Goal: Task Accomplishment & Management: Manage account settings

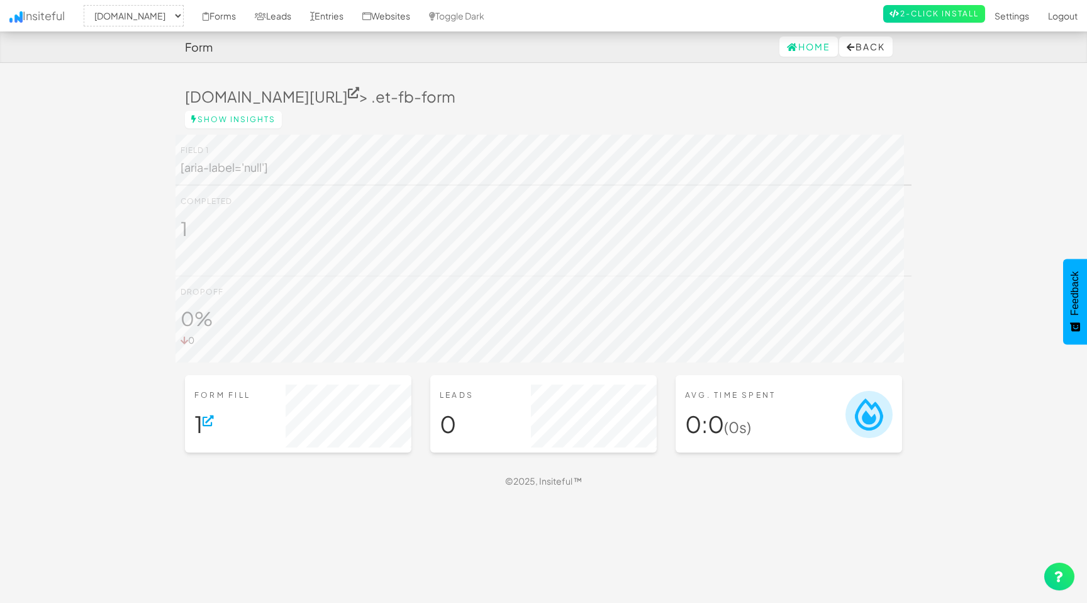
select select "2489"
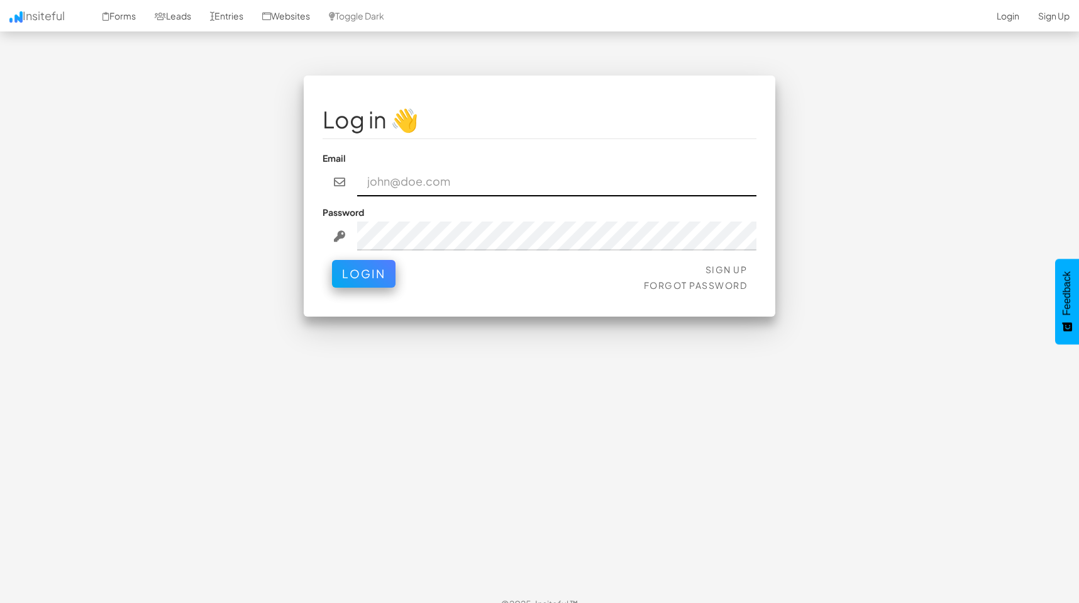
type input "luke.miller@aacc.net"
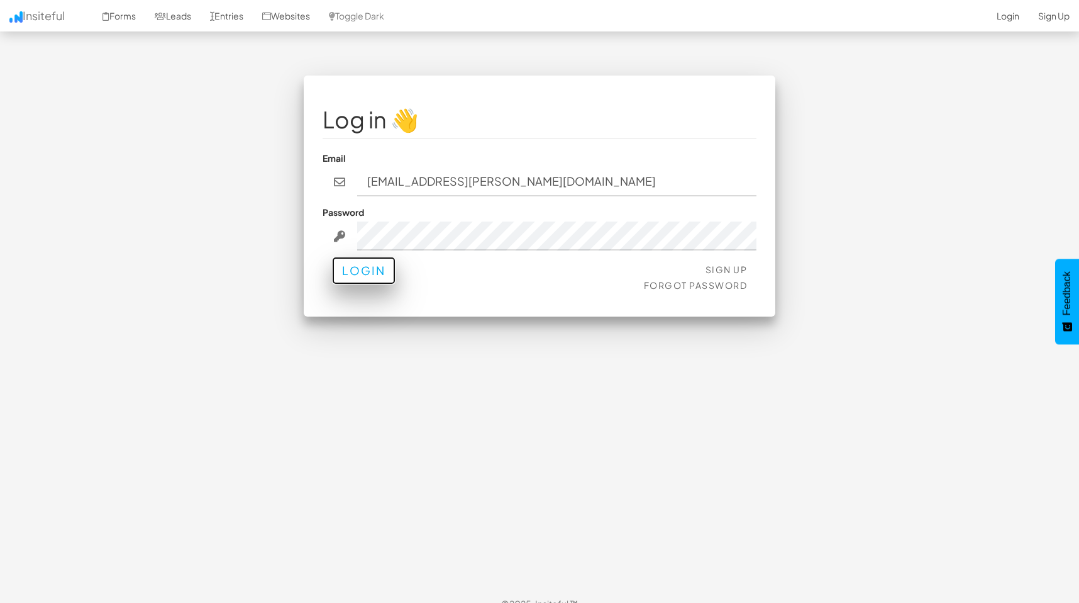
click at [354, 276] on button "Login" at bounding box center [364, 271] width 64 height 28
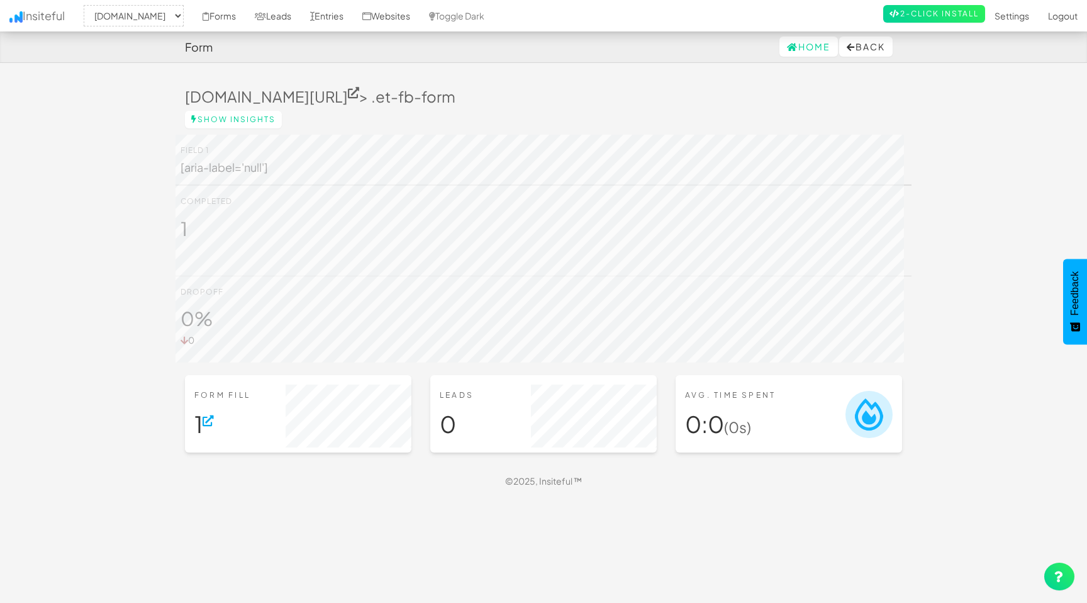
select select "2489"
click at [328, 22] on link "Entries" at bounding box center [327, 15] width 52 height 31
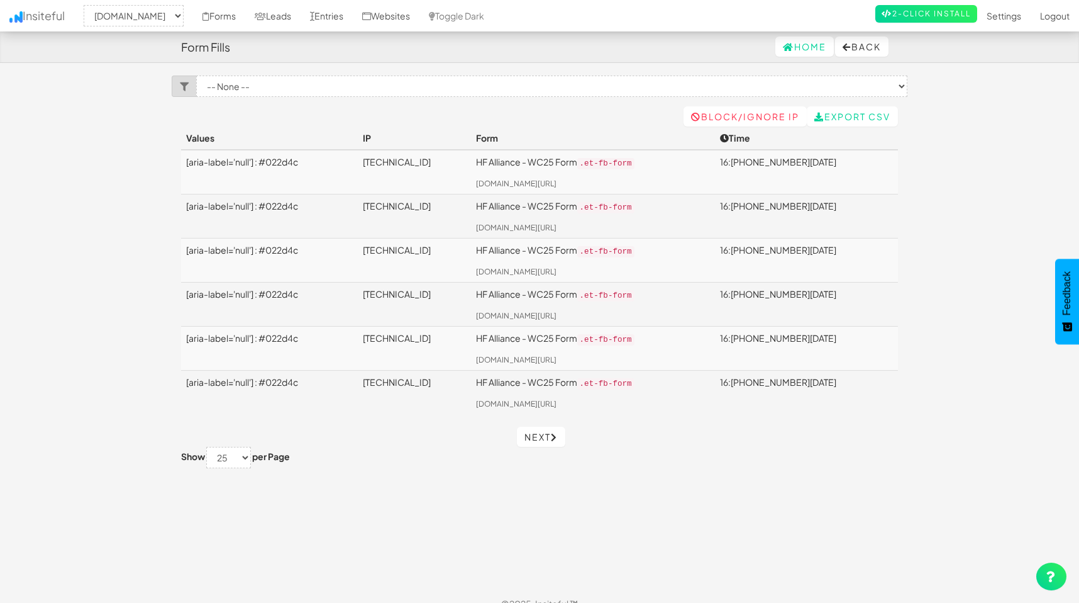
select select "2489"
click at [264, 16] on link "Leads" at bounding box center [272, 15] width 55 height 31
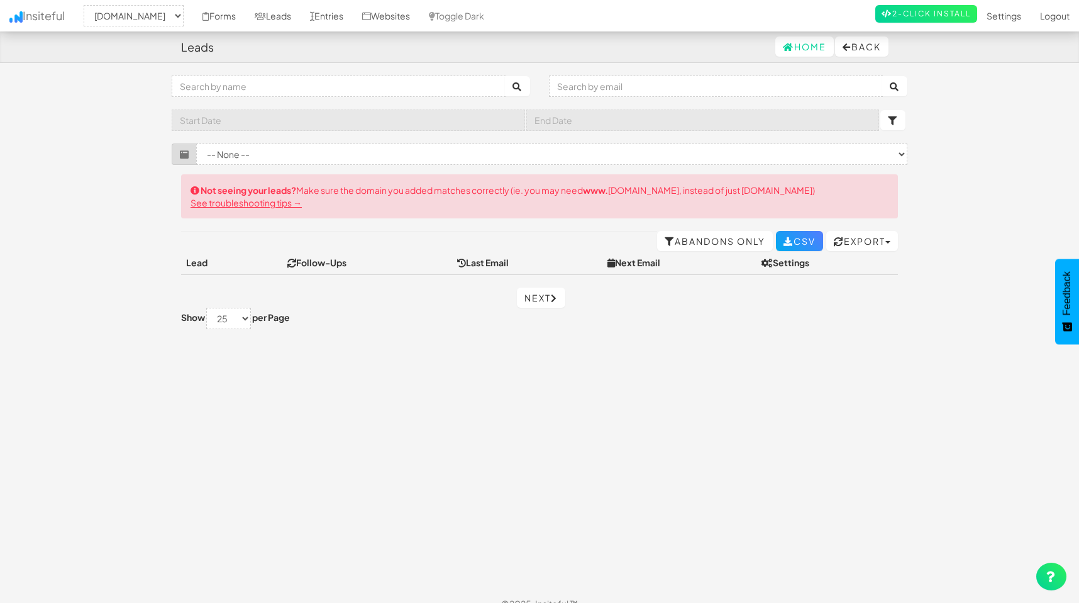
select select "2489"
click at [345, 13] on link "Entries" at bounding box center [327, 15] width 52 height 31
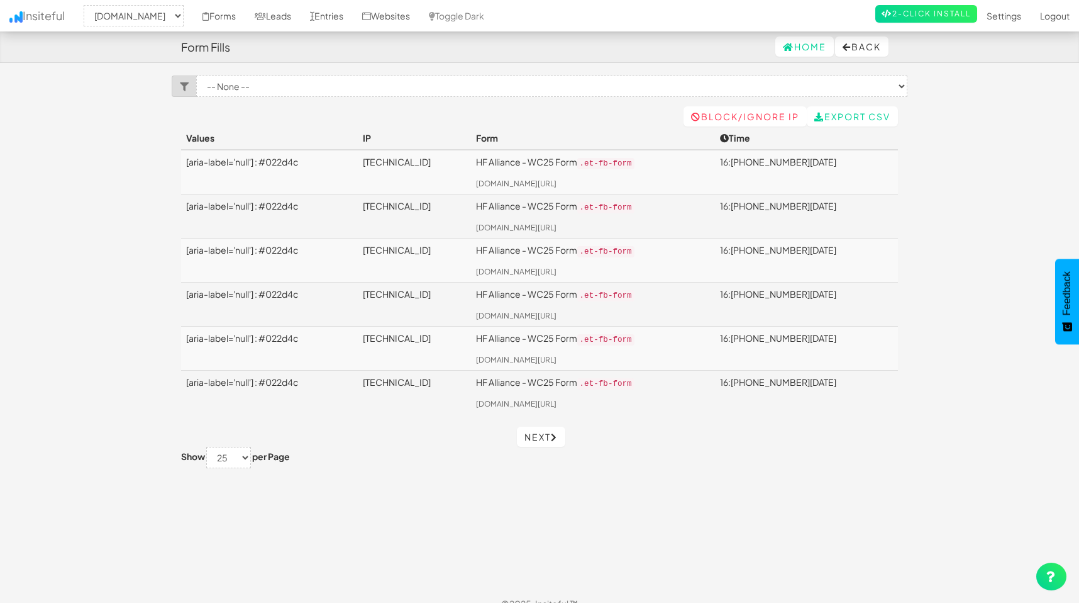
select select "2489"
click at [544, 426] on link "Next" at bounding box center [541, 436] width 48 height 20
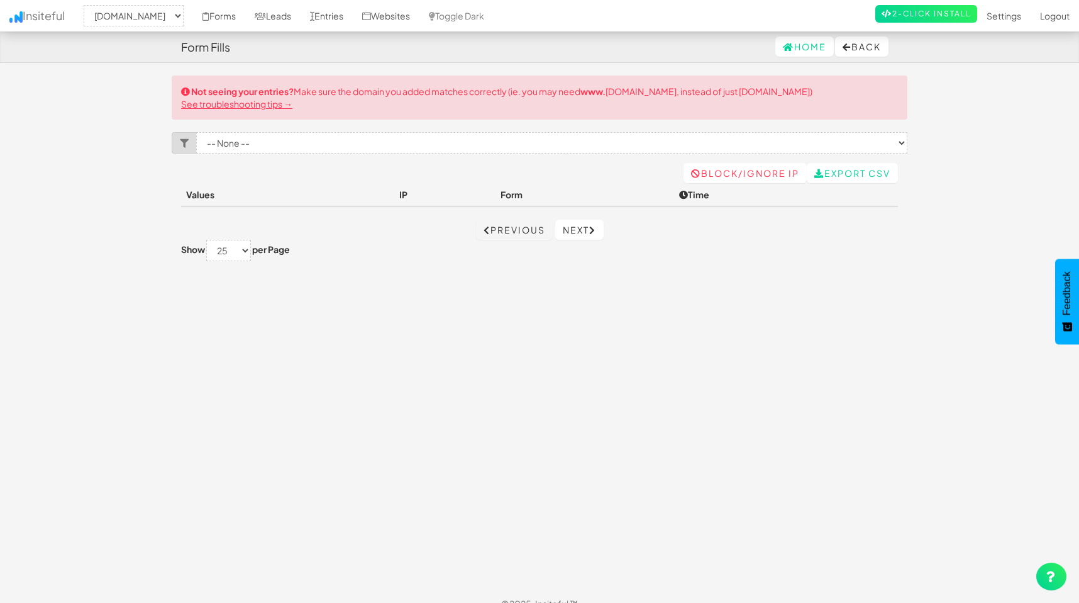
select select "2489"
click at [491, 233] on link "Previous" at bounding box center [514, 230] width 77 height 20
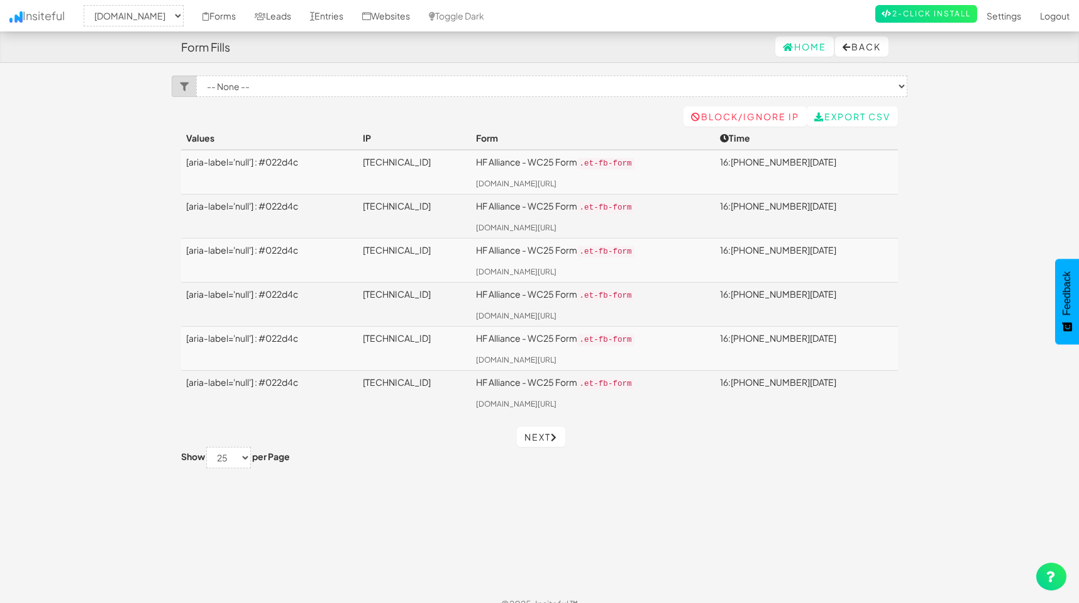
select select "2489"
click at [563, 160] on p "HF Alliance - WC25 Form .et-fb-form" at bounding box center [593, 162] width 234 height 14
click at [514, 184] on link "[DOMAIN_NAME][URL]" at bounding box center [516, 183] width 81 height 9
click at [950, 85] on body "Form Fills Home Back Toggle navigation Insiteful -- None -- hfalliance.org aacc…" at bounding box center [539, 309] width 1079 height 619
click at [257, 21] on link "Leads" at bounding box center [272, 15] width 55 height 31
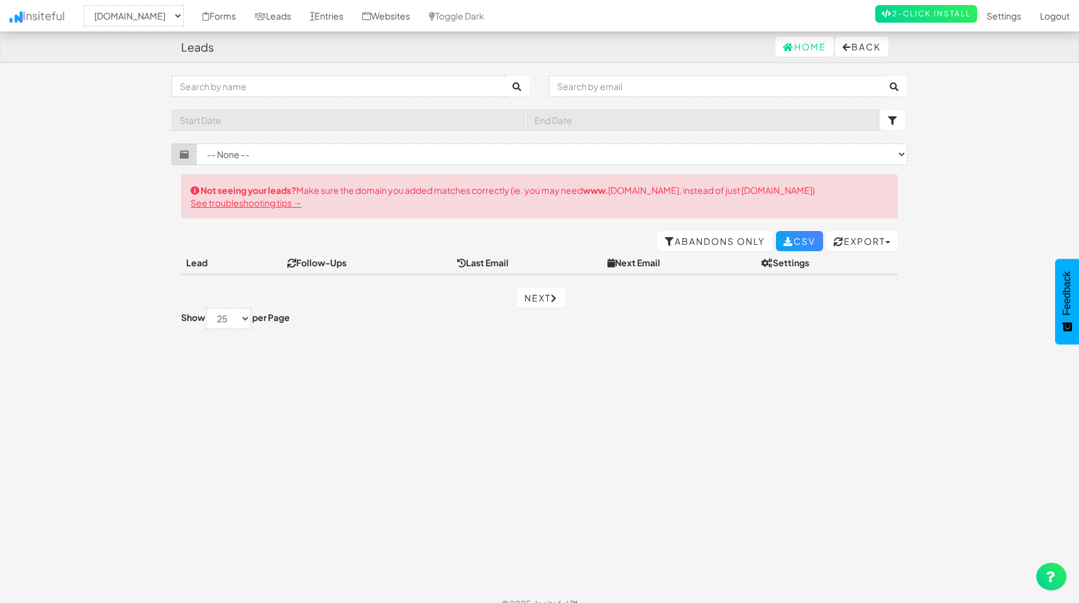
select select "2489"
click at [211, 17] on link "Forms" at bounding box center [219, 15] width 52 height 31
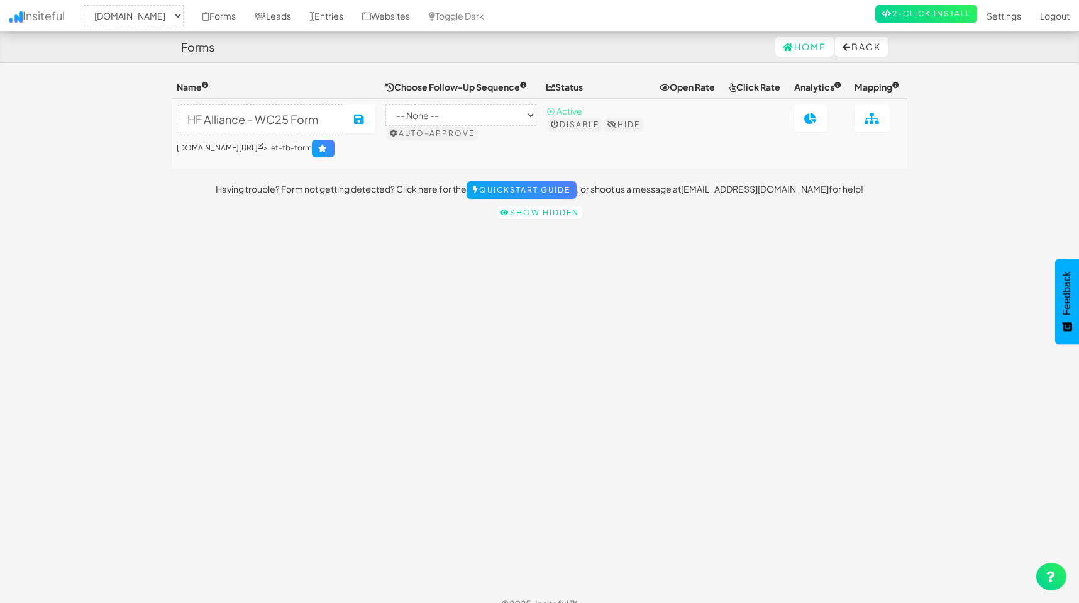
select select "2489"
click at [1005, 18] on link "Settings" at bounding box center [1004, 15] width 53 height 31
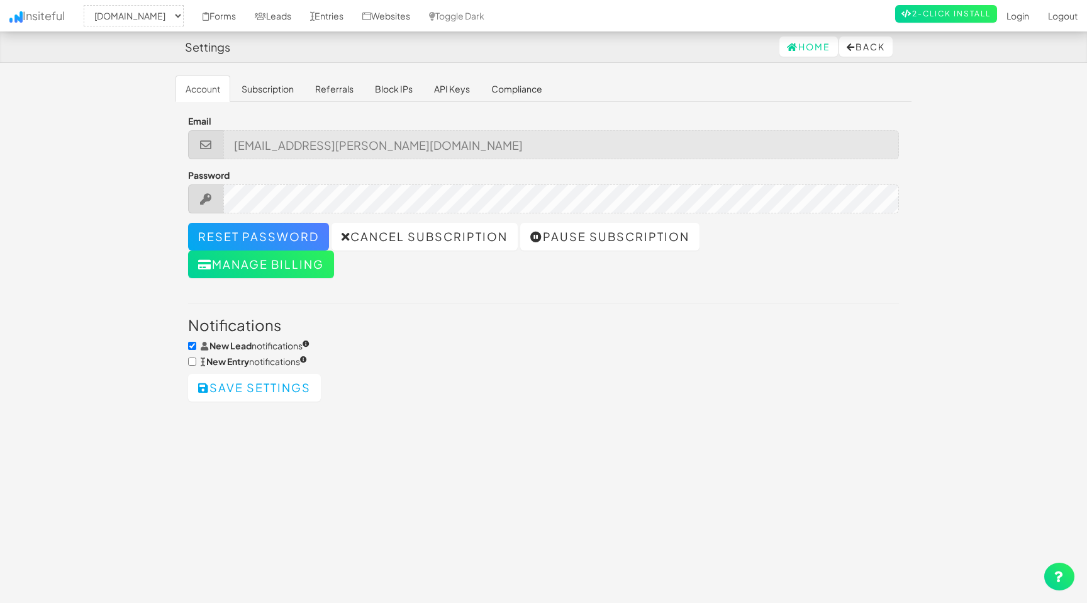
select select "2489"
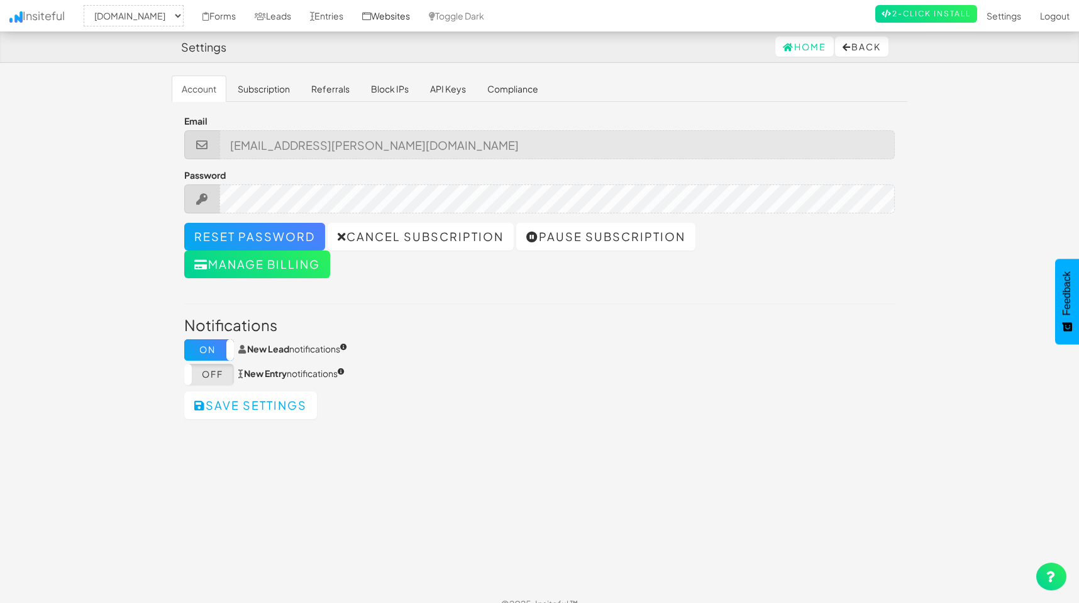
scroll to position [1, 0]
click at [359, 8] on link "Websites" at bounding box center [386, 15] width 67 height 31
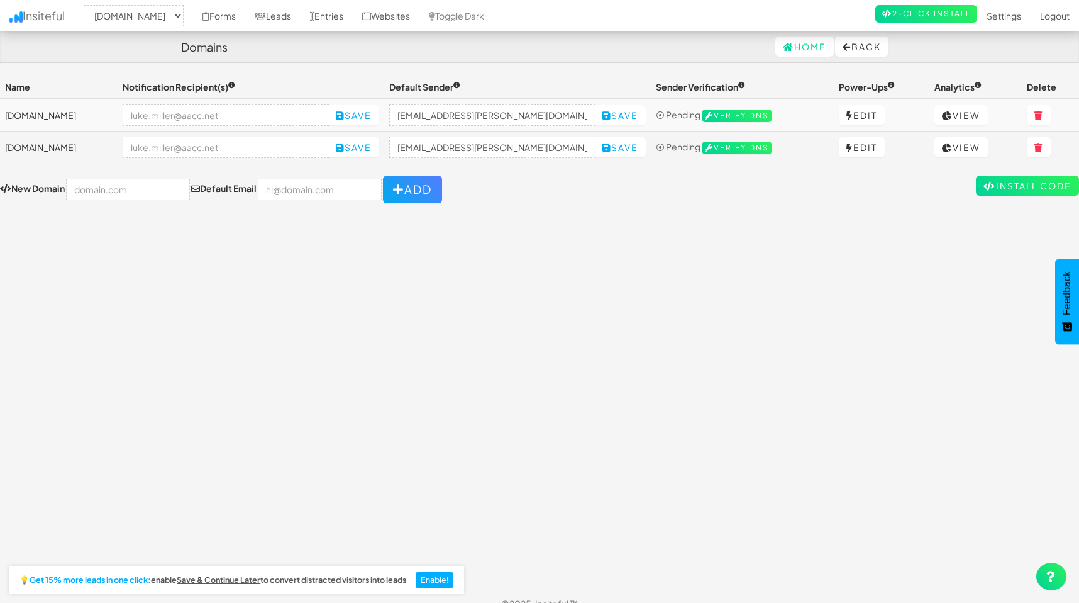
select select "2489"
click at [327, 13] on link "Entries" at bounding box center [327, 15] width 52 height 31
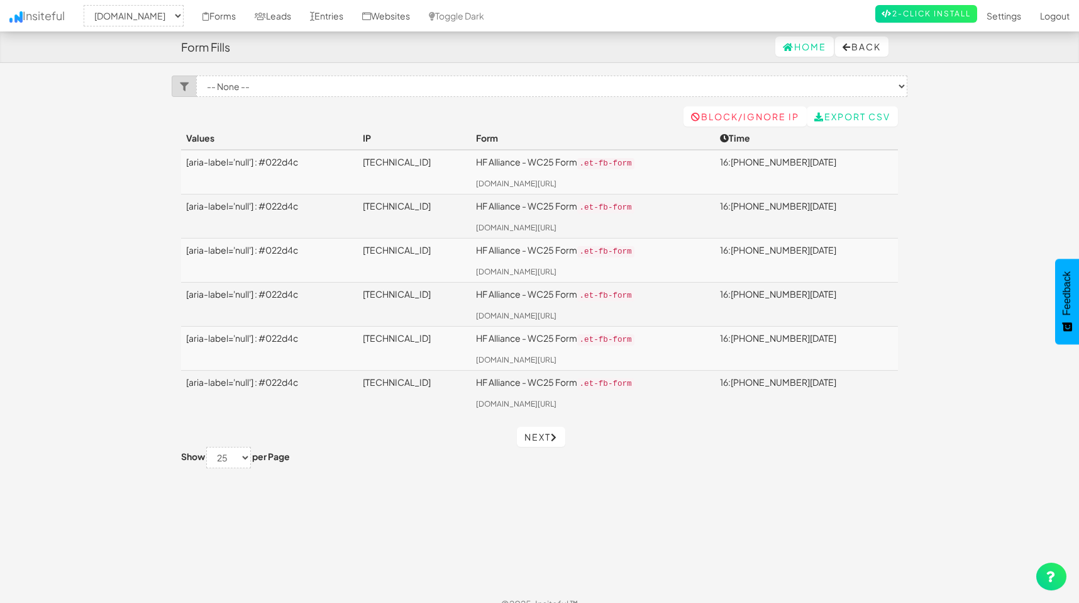
select select "2489"
click at [715, 238] on td "HF Alliance - WC25 Form .et-fb-form [DOMAIN_NAME][URL]" at bounding box center [593, 260] width 244 height 44
click at [550, 399] on td "HF Alliance - WC25 Form .et-fb-form hfalliance.org/" at bounding box center [593, 391] width 244 height 43
click at [637, 403] on td "HF Alliance - WC25 Form .et-fb-form hfalliance.org/" at bounding box center [593, 391] width 244 height 43
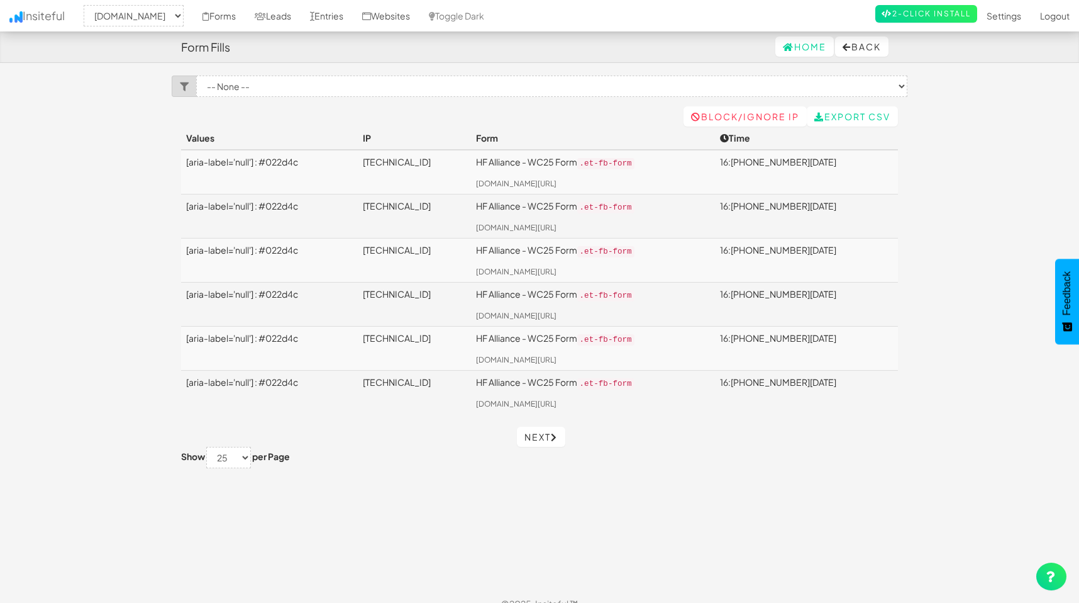
click at [825, 338] on td "16:[PHONE_NUMBER][DATE]" at bounding box center [806, 348] width 183 height 44
click at [850, 128] on th "Time" at bounding box center [806, 137] width 183 height 23
click at [845, 115] on link "Export CSV" at bounding box center [852, 116] width 91 height 20
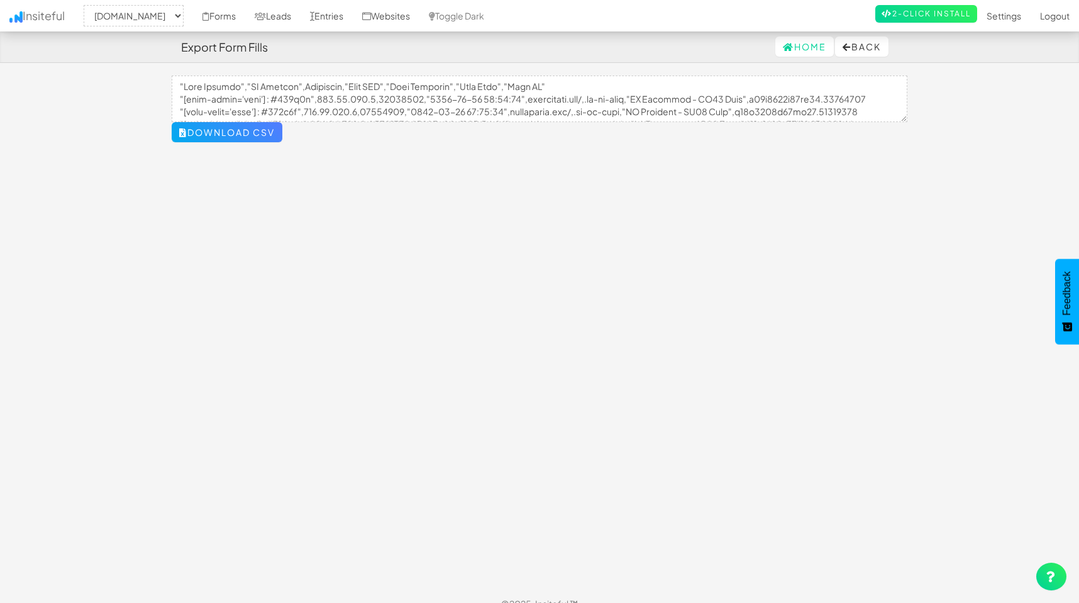
select select "2489"
click at [843, 50] on icon at bounding box center [847, 47] width 9 height 9
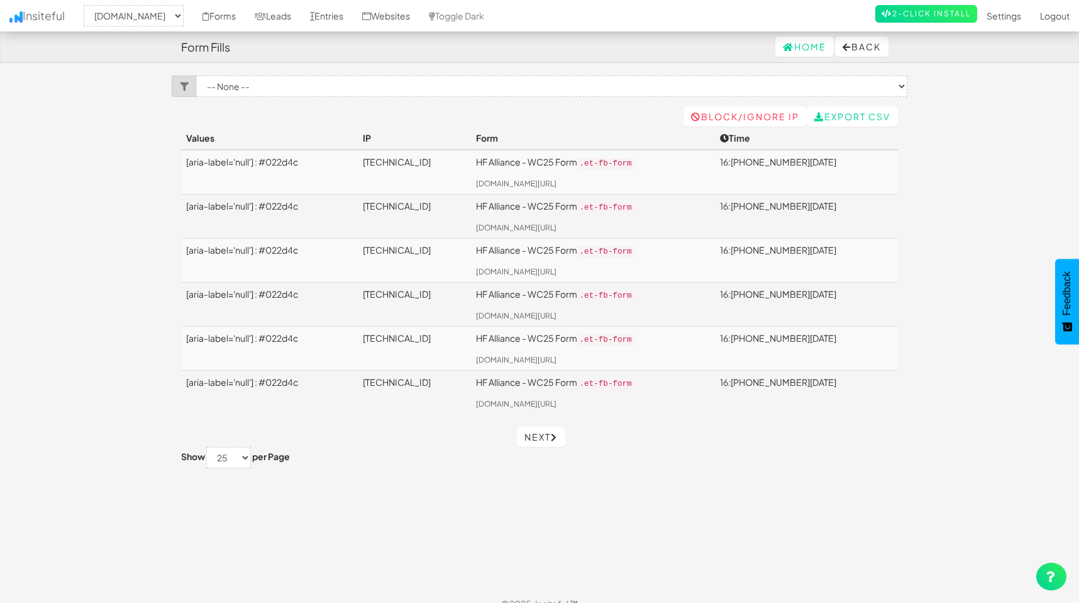
select select "2489"
click at [345, 123] on div "Toggle navigation Insiteful -- None -- [DOMAIN_NAME] [DOMAIN_NAME] Forms Leads …" at bounding box center [540, 331] width 736 height 512
click at [428, 90] on select "-- None -- HF Alliance - WC25 Form ([DOMAIN_NAME][URL])" at bounding box center [551, 85] width 711 height 21
select select "f68d4617f51ff48.26699122"
click at [196, 75] on select "-- None -- HF Alliance - WC25 Form (hfalliance.org/.et-fb-form)" at bounding box center [551, 85] width 711 height 21
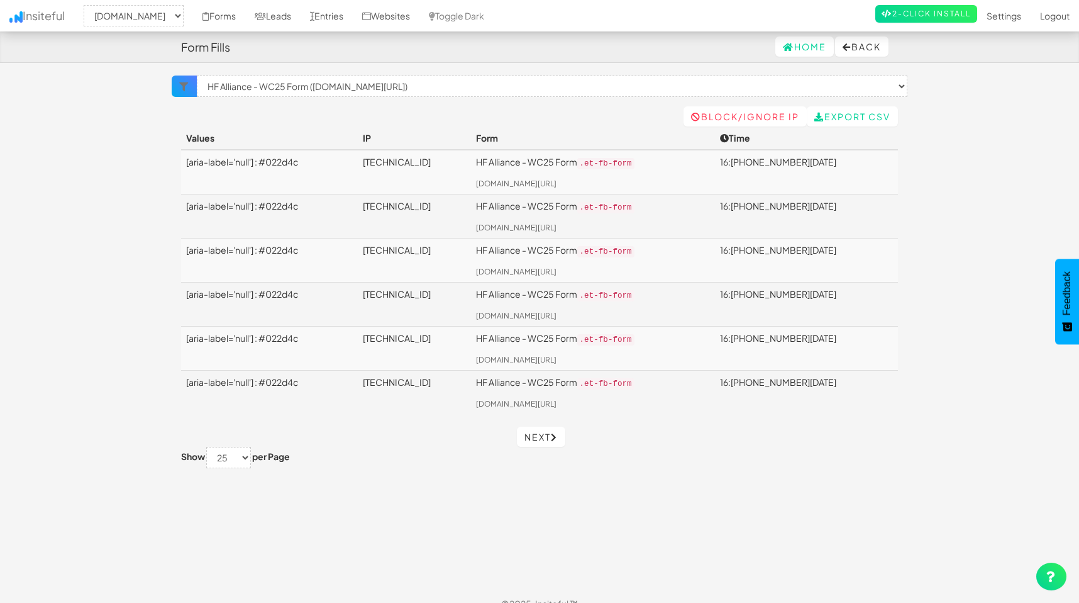
select select "2489"
select select "f68d4617f51ff48.26699122"
click at [335, 116] on div "Toggle navigation Insiteful -- None -- hfalliance.org aacc.net Forms Leads Entr…" at bounding box center [540, 331] width 736 height 512
click at [242, 379] on td "[aria-label='null'] : #022d4c" at bounding box center [269, 391] width 177 height 43
click at [1012, 15] on link "Settings" at bounding box center [1004, 15] width 53 height 31
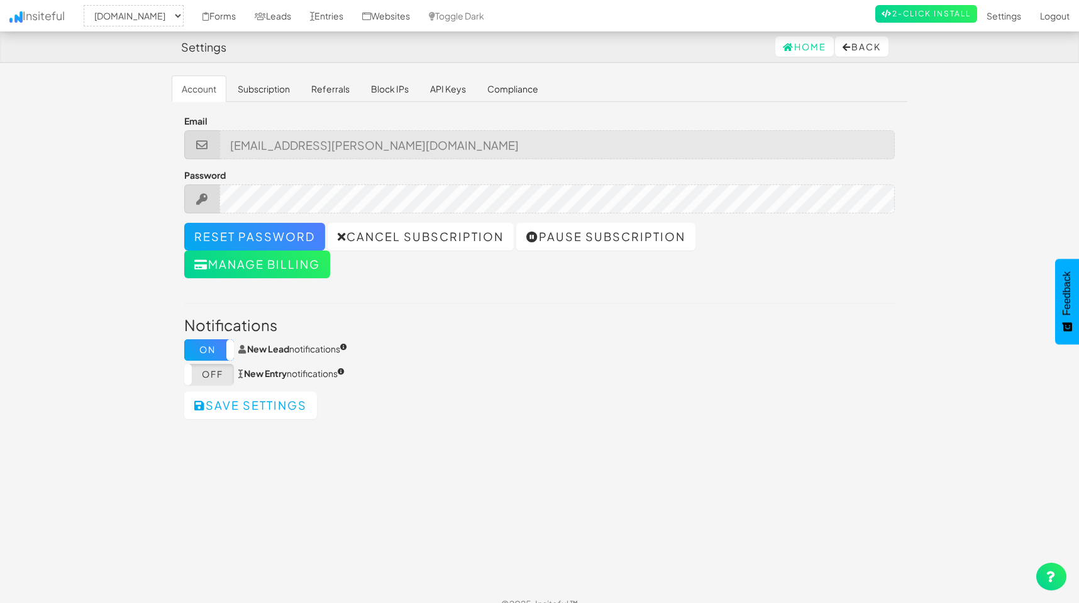
select select "2489"
click at [318, 18] on link "Entries" at bounding box center [327, 15] width 52 height 31
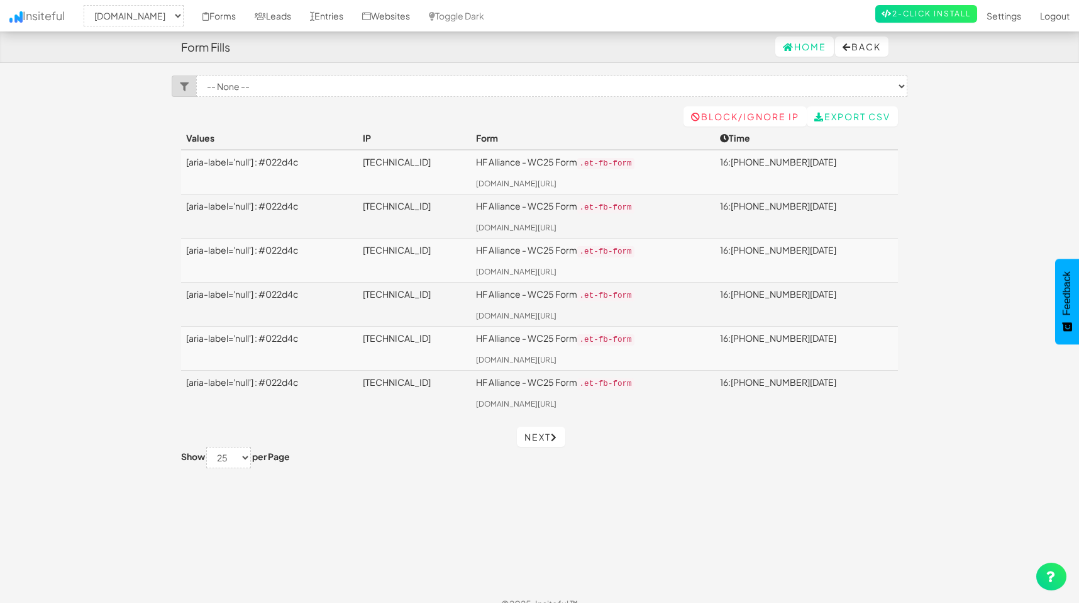
select select "2489"
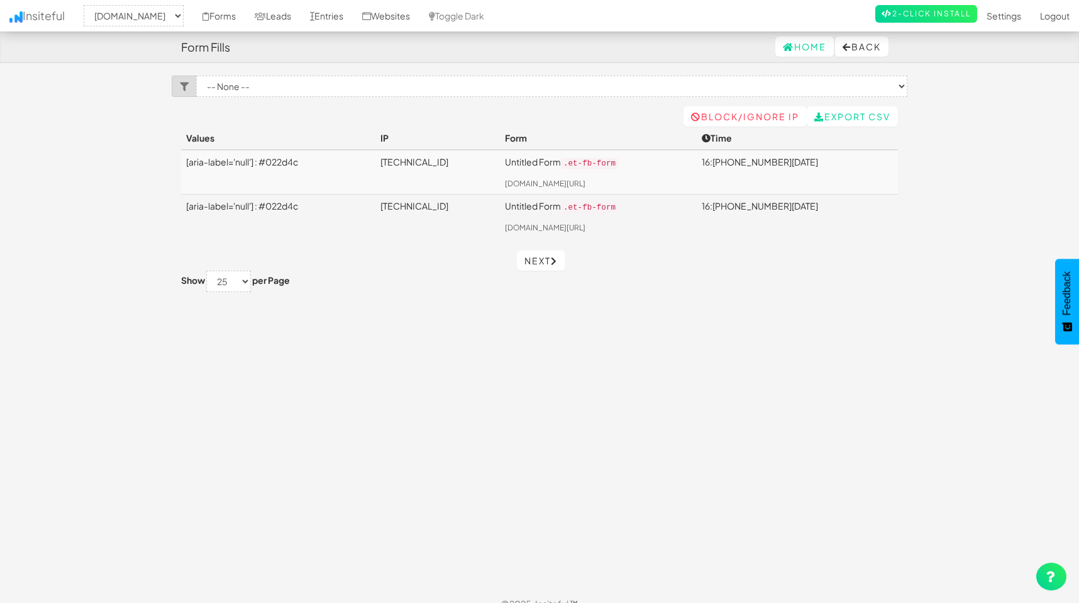
select select "2489"
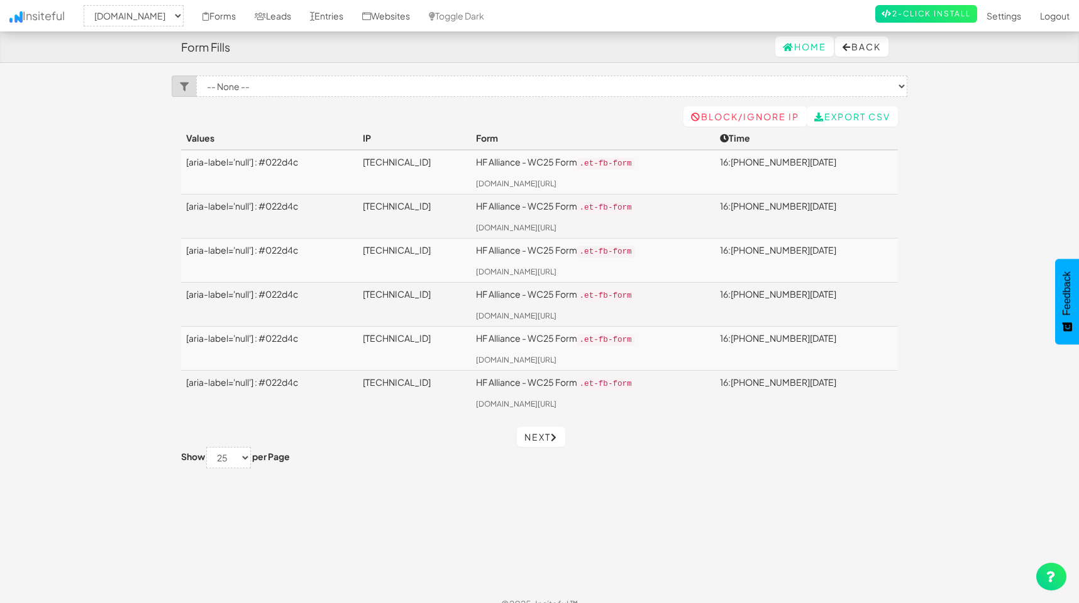
select select "2489"
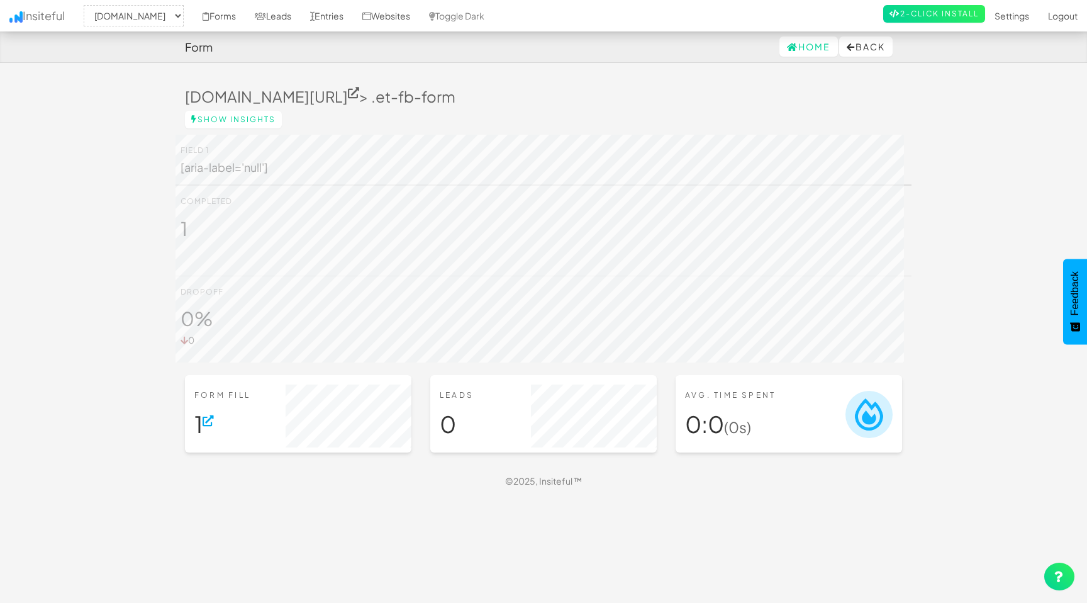
select select "2489"
click at [1016, 10] on link "Settings" at bounding box center [1011, 15] width 53 height 31
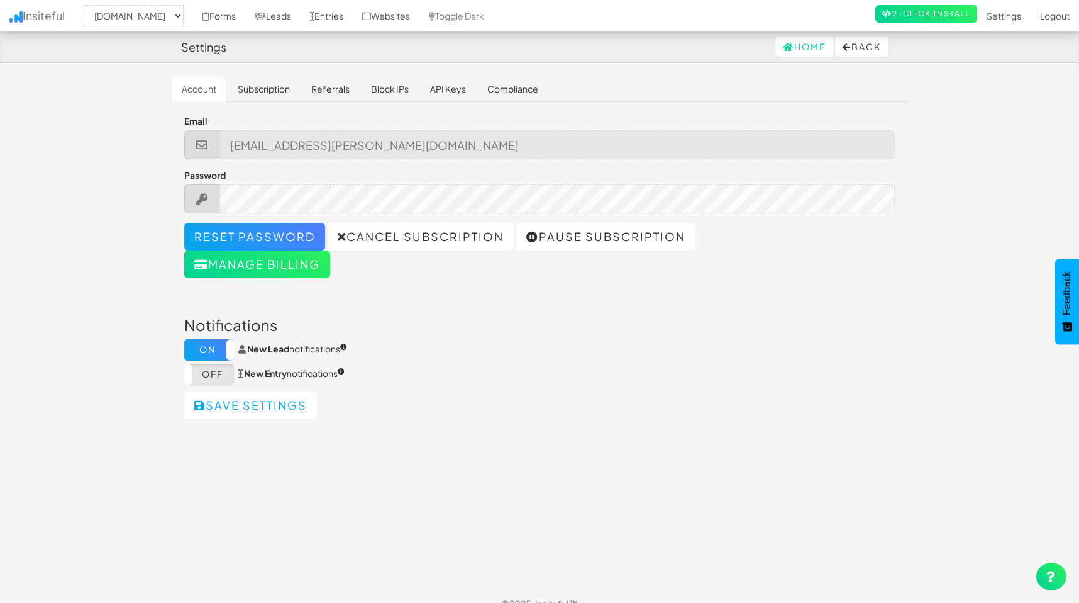
select select "2489"
click at [337, 85] on link "Referrals" at bounding box center [330, 88] width 59 height 26
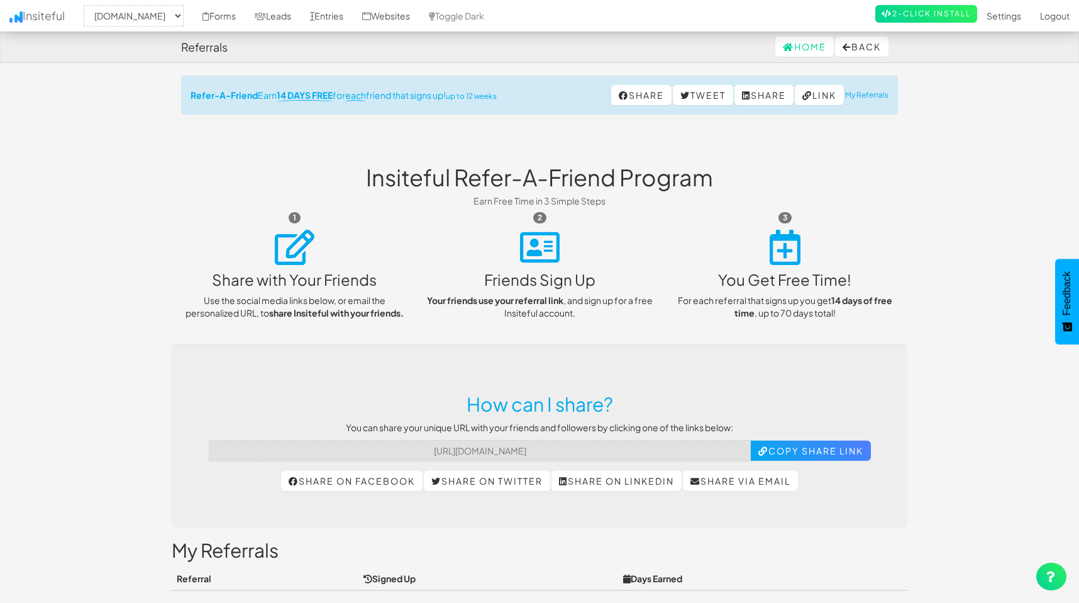
select select "2489"
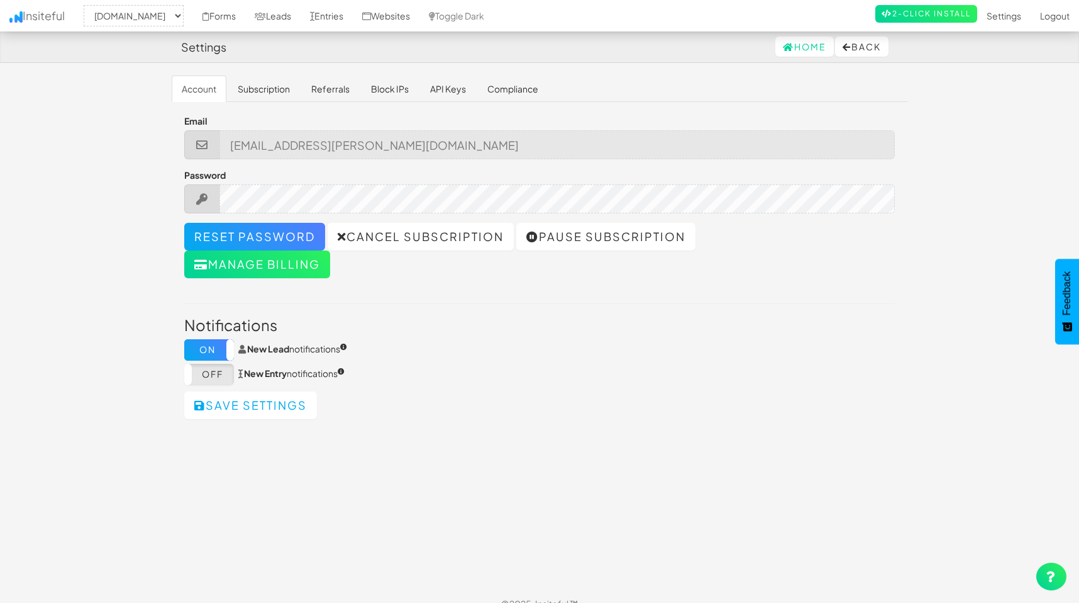
select select "2489"
click at [511, 92] on link "Compliance" at bounding box center [512, 88] width 71 height 26
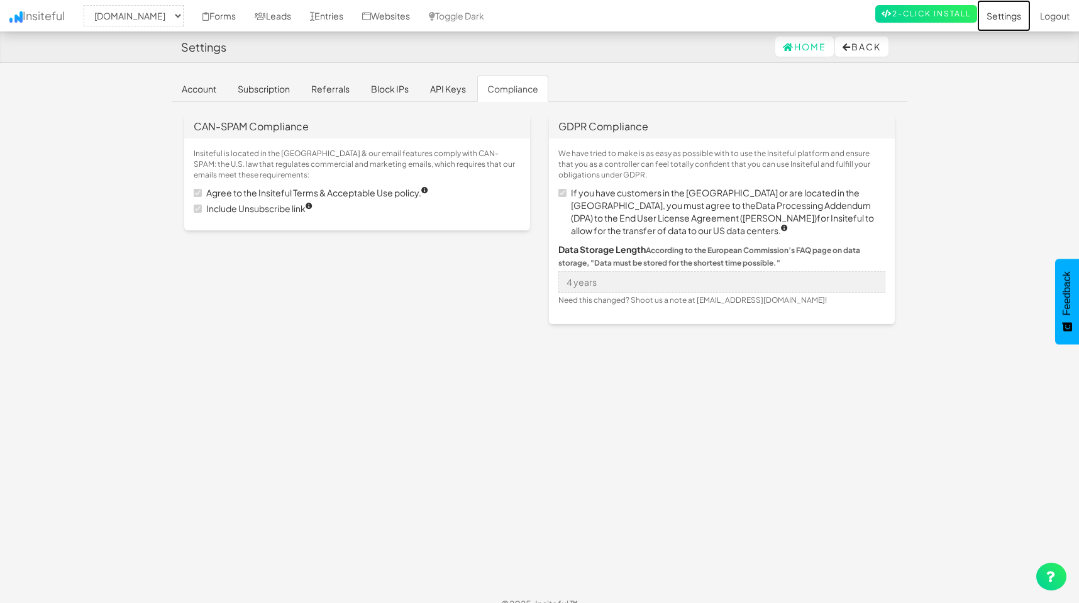
click at [995, 15] on link "Settings" at bounding box center [1004, 15] width 53 height 31
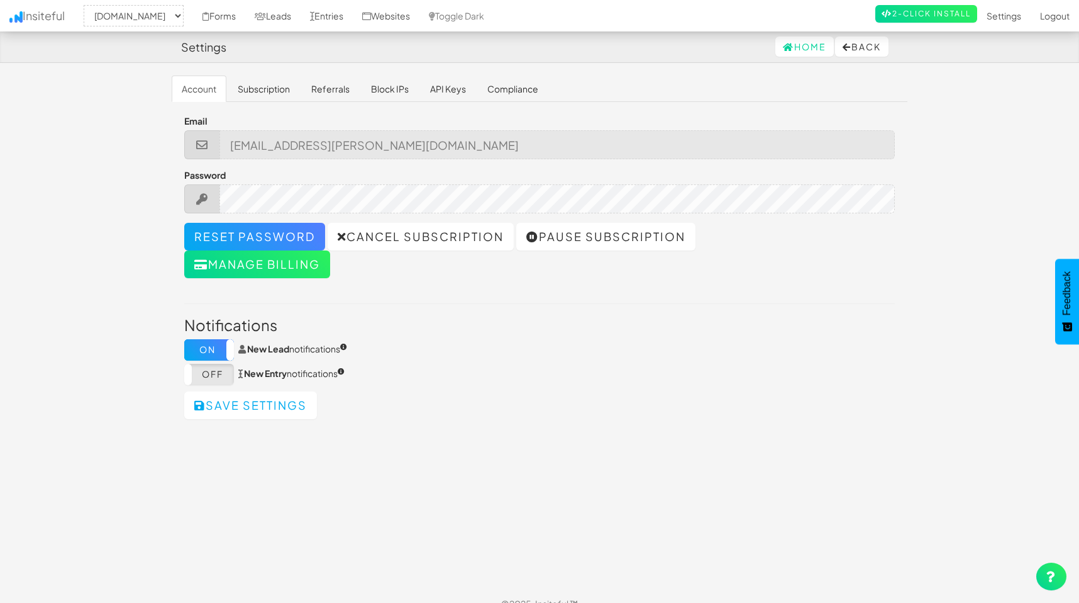
select select "2489"
click at [222, 12] on link "Forms" at bounding box center [219, 15] width 52 height 31
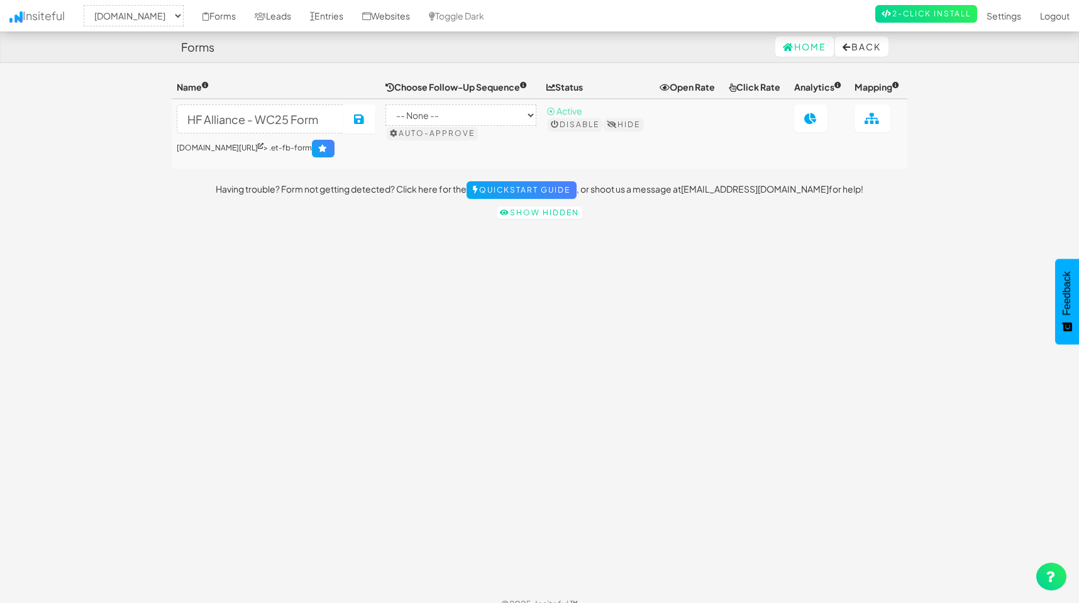
select select "2489"
click at [323, 14] on link "Entries" at bounding box center [327, 15] width 52 height 31
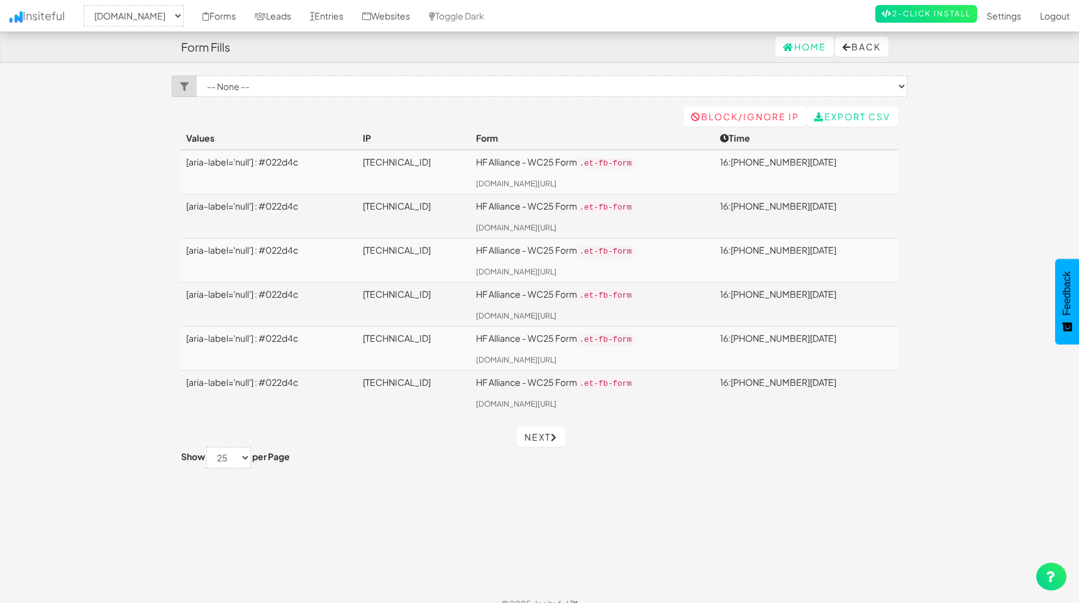
select select "2489"
click at [224, 10] on link "Forms" at bounding box center [219, 15] width 52 height 31
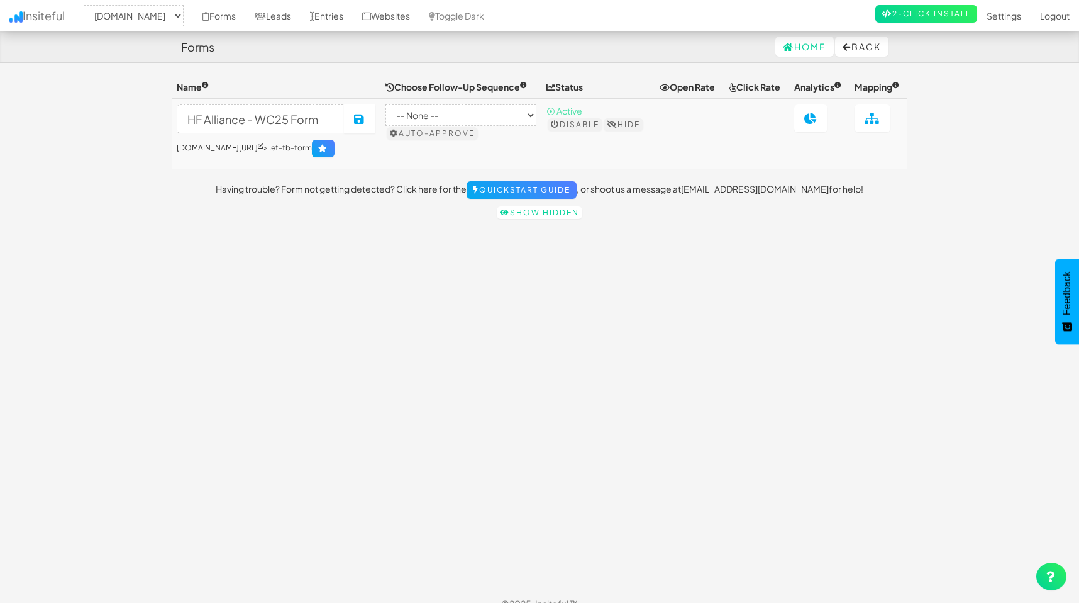
select select "2489"
click at [270, 16] on link "Leads" at bounding box center [272, 15] width 55 height 31
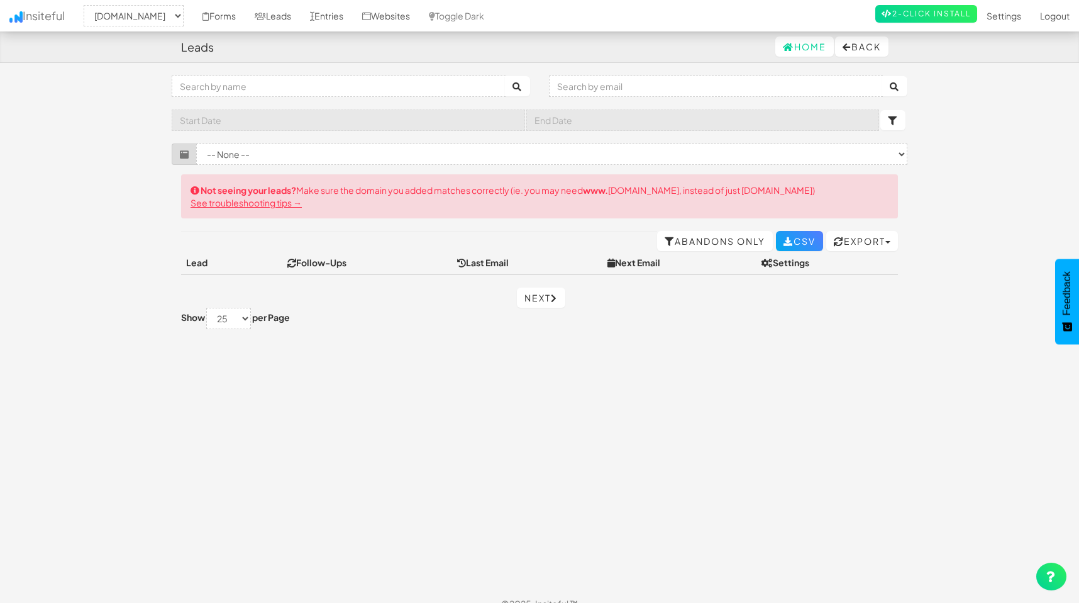
select select "2489"
click at [1001, 16] on link "Settings" at bounding box center [1004, 15] width 53 height 31
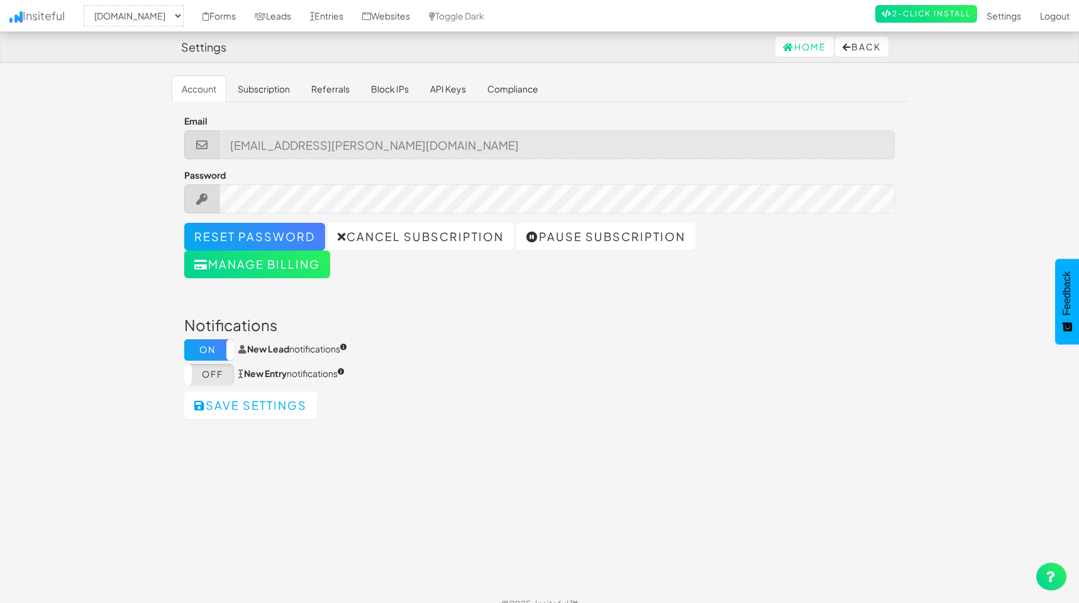
select select "2489"
click at [310, 13] on icon at bounding box center [312, 16] width 4 height 9
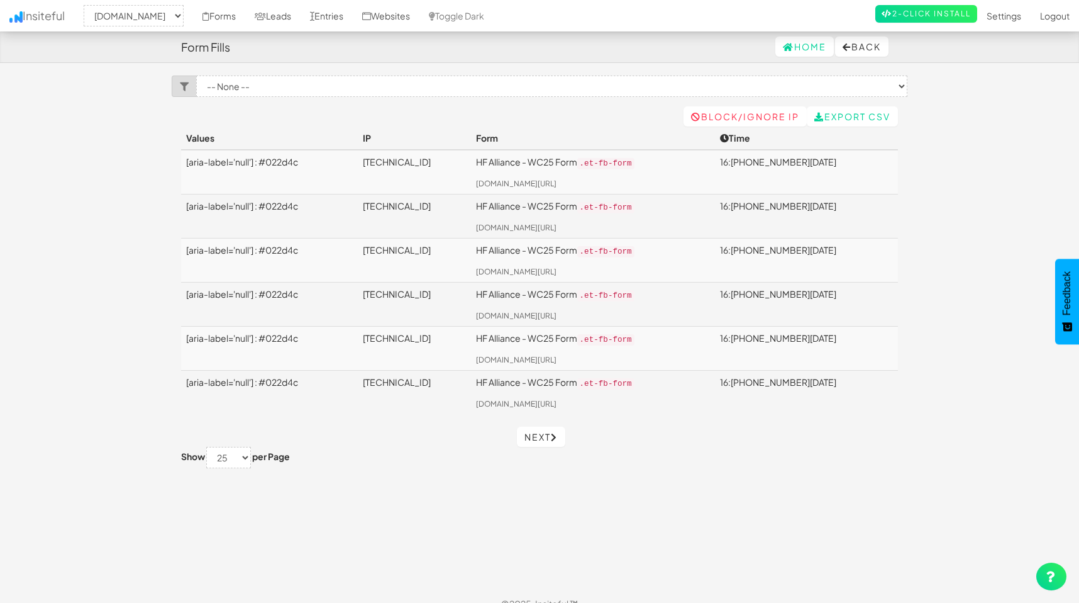
select select "2489"
click at [277, 13] on link "Leads" at bounding box center [272, 15] width 55 height 31
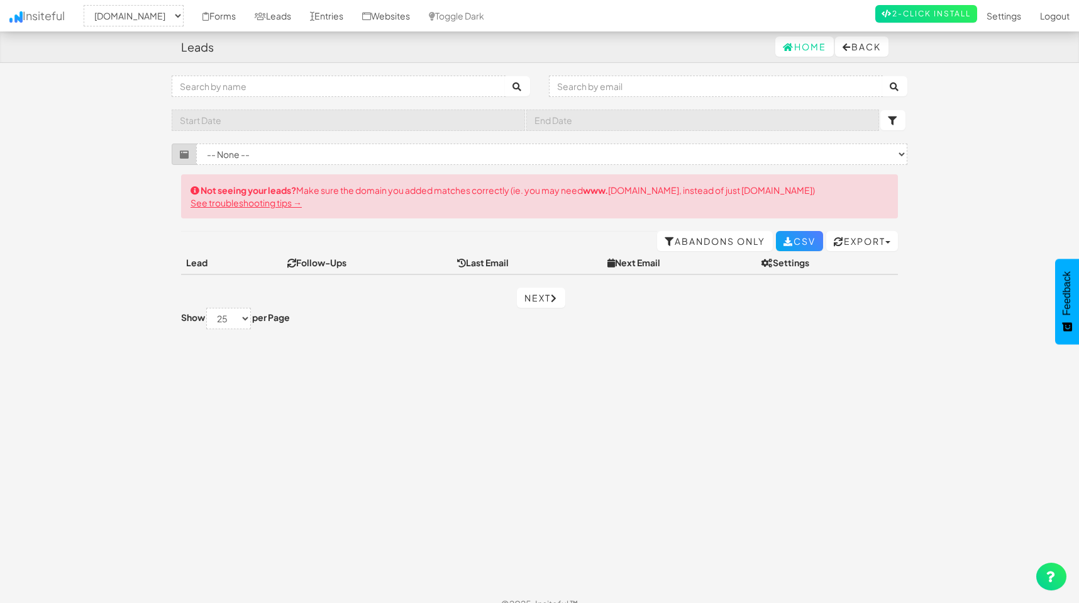
select select "2489"
click at [212, 18] on link "Forms" at bounding box center [219, 15] width 52 height 31
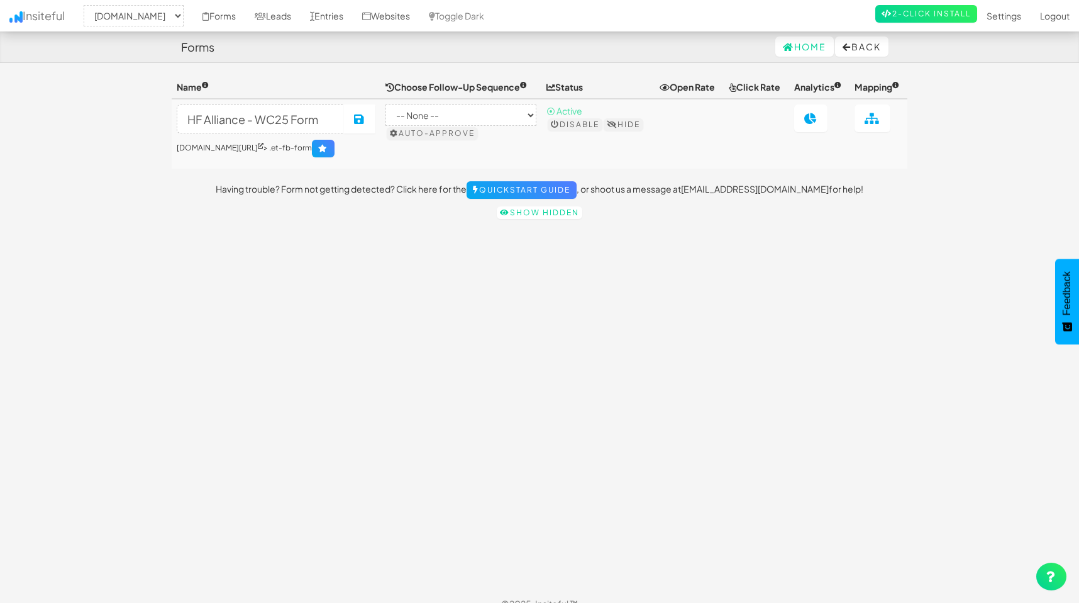
select select "2489"
click at [808, 128] on link at bounding box center [810, 118] width 33 height 28
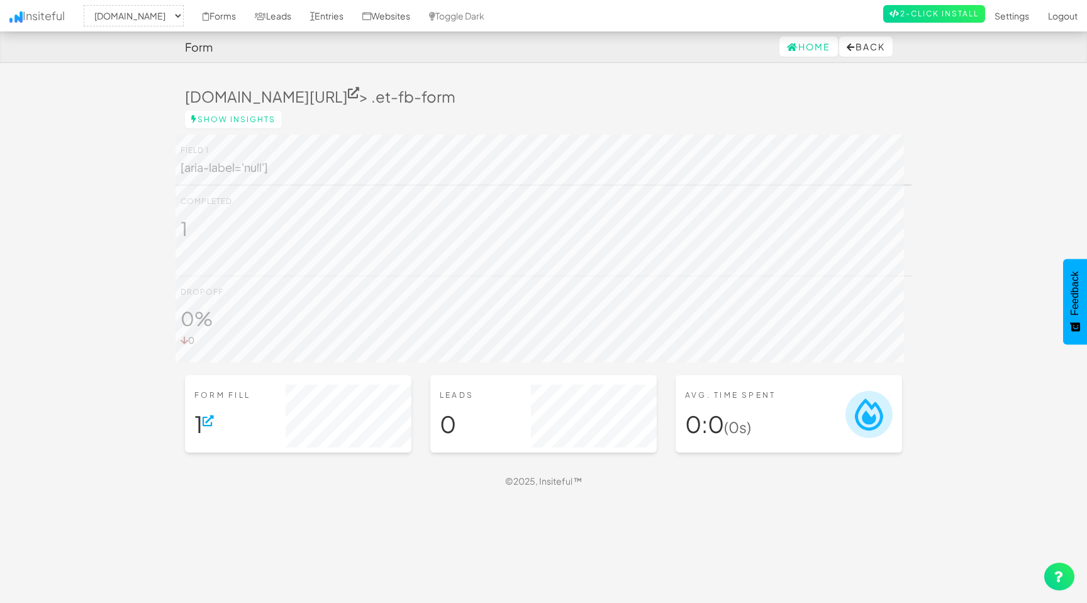
select select "2489"
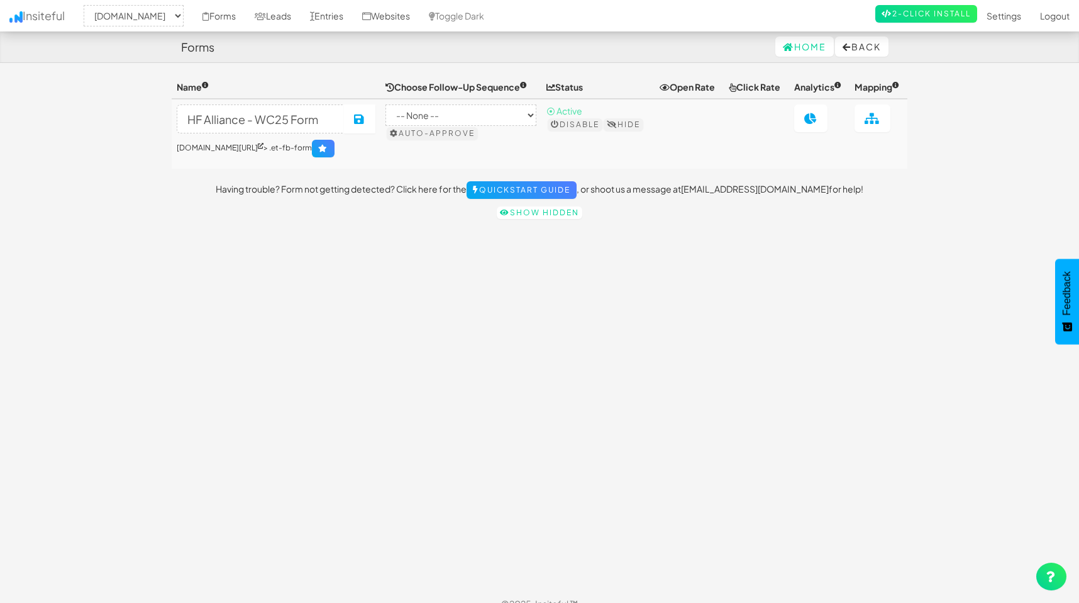
select select "2489"
click at [276, 16] on link "Leads" at bounding box center [272, 15] width 55 height 31
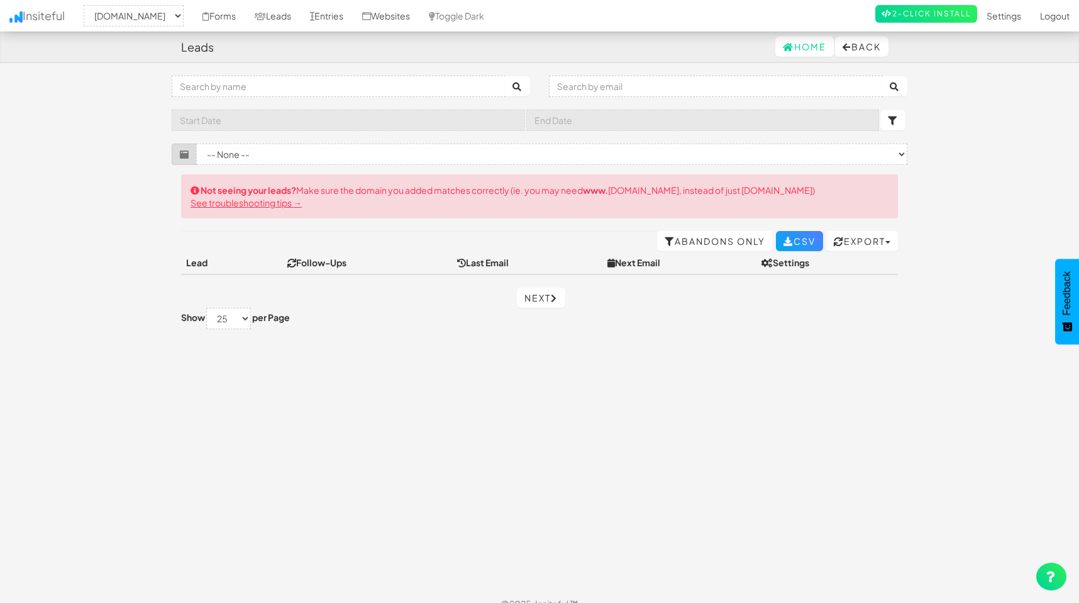
select select "2489"
click at [360, 11] on link "Websites" at bounding box center [386, 15] width 67 height 31
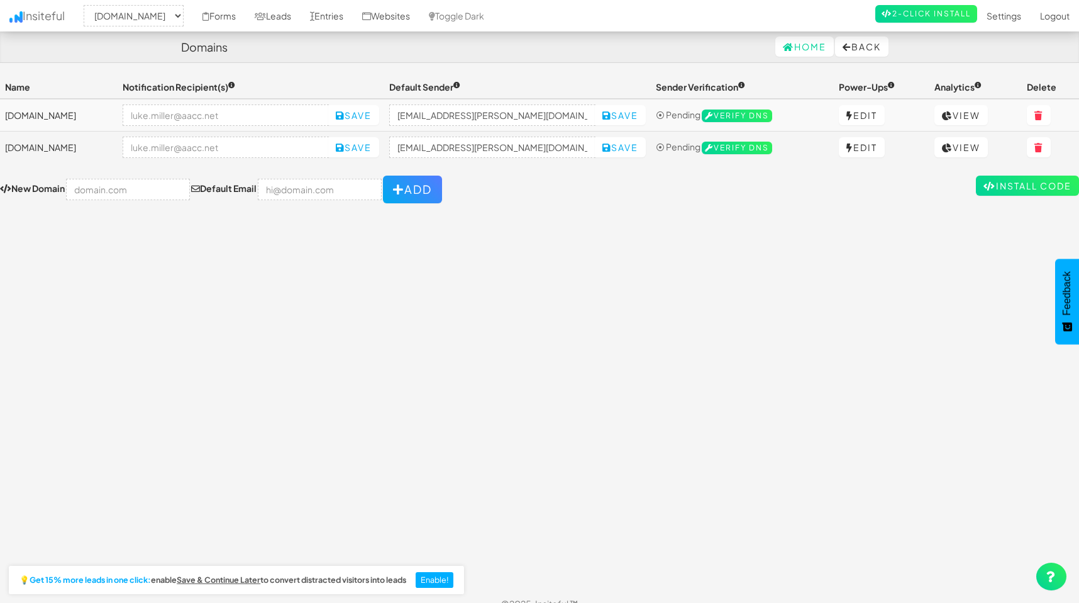
select select "2489"
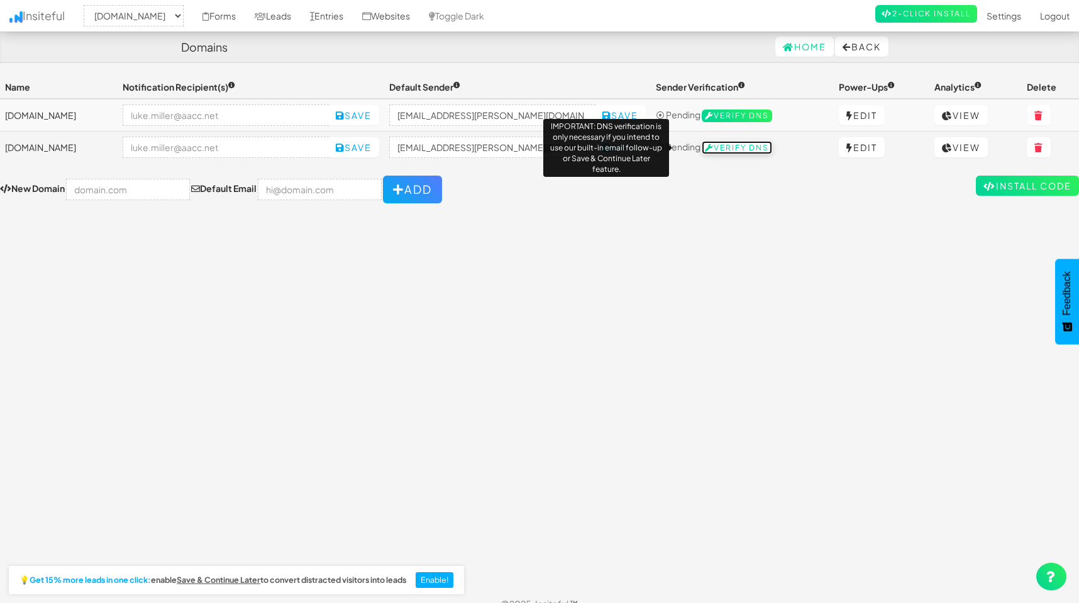
click at [716, 150] on span "Verify DNS" at bounding box center [737, 148] width 70 height 13
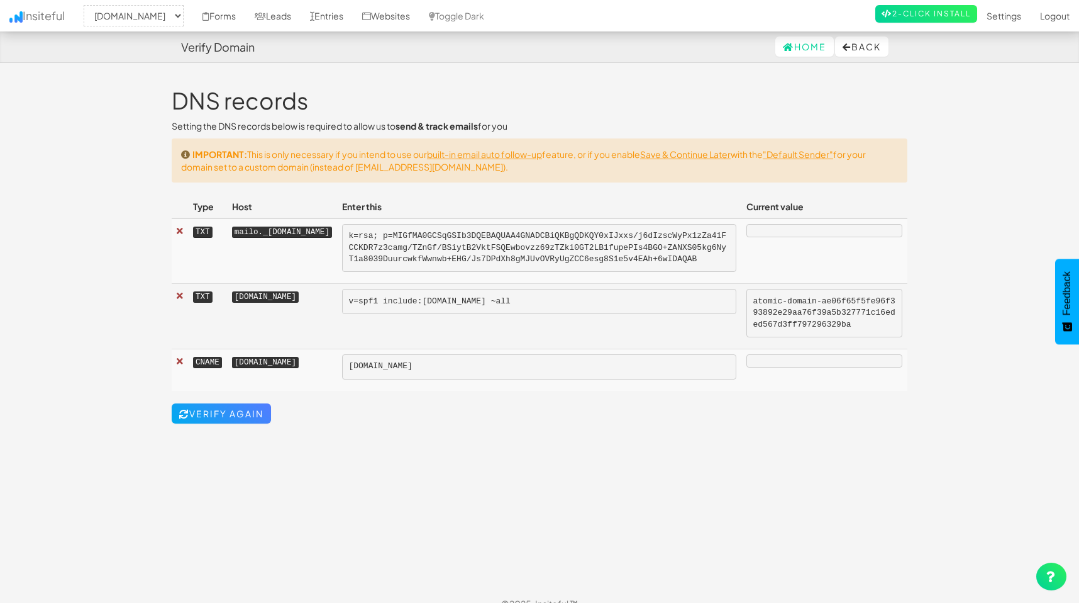
select select "2489"
click at [689, 155] on u "Save & Continue Later" at bounding box center [685, 153] width 91 height 11
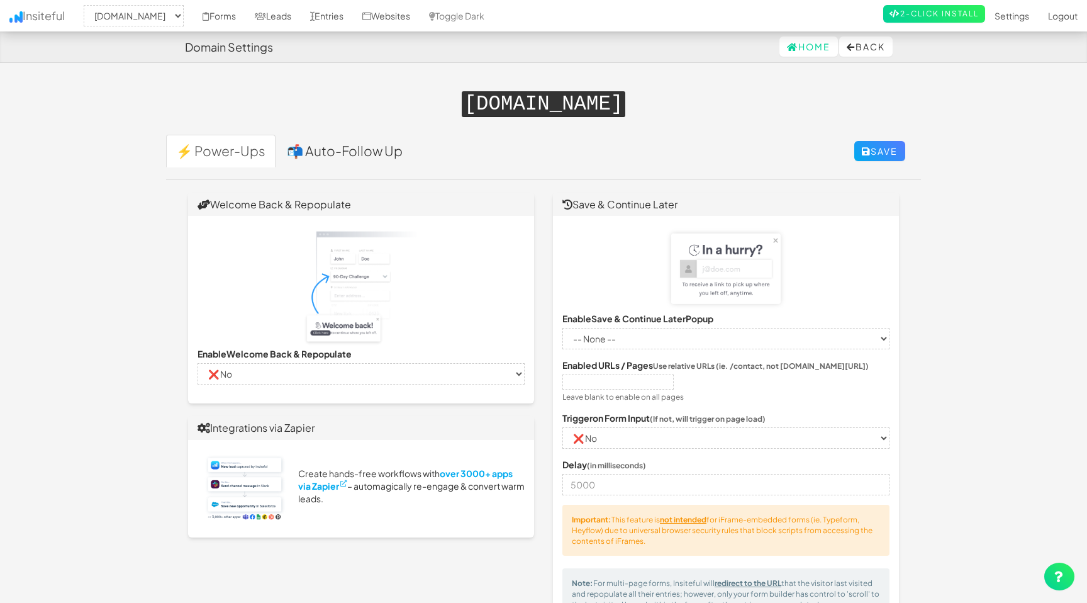
select select "2489"
select select "false"
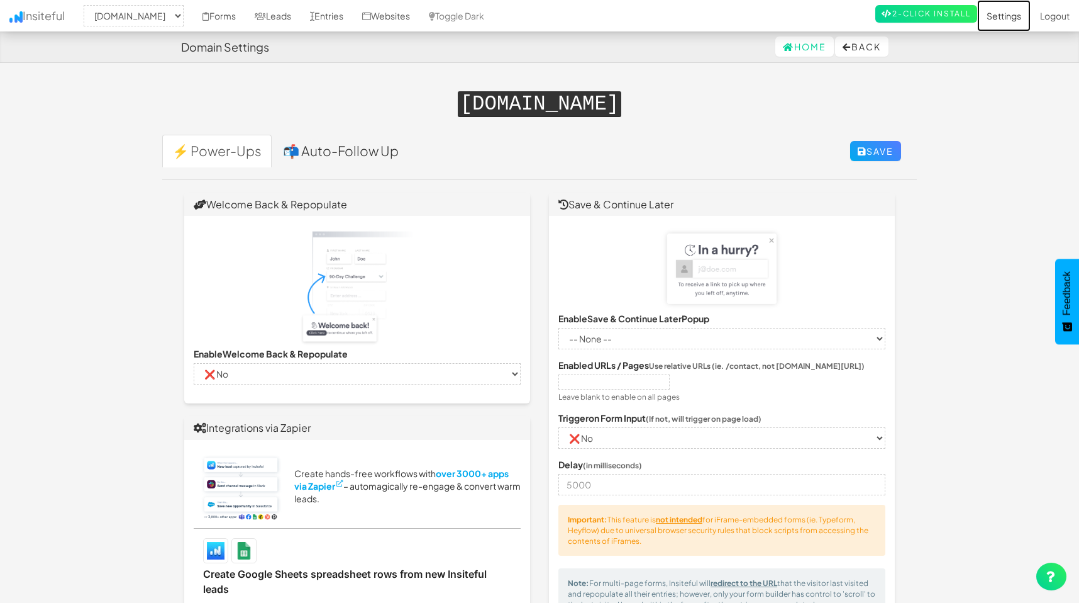
click at [1006, 16] on link "Settings" at bounding box center [1004, 15] width 53 height 31
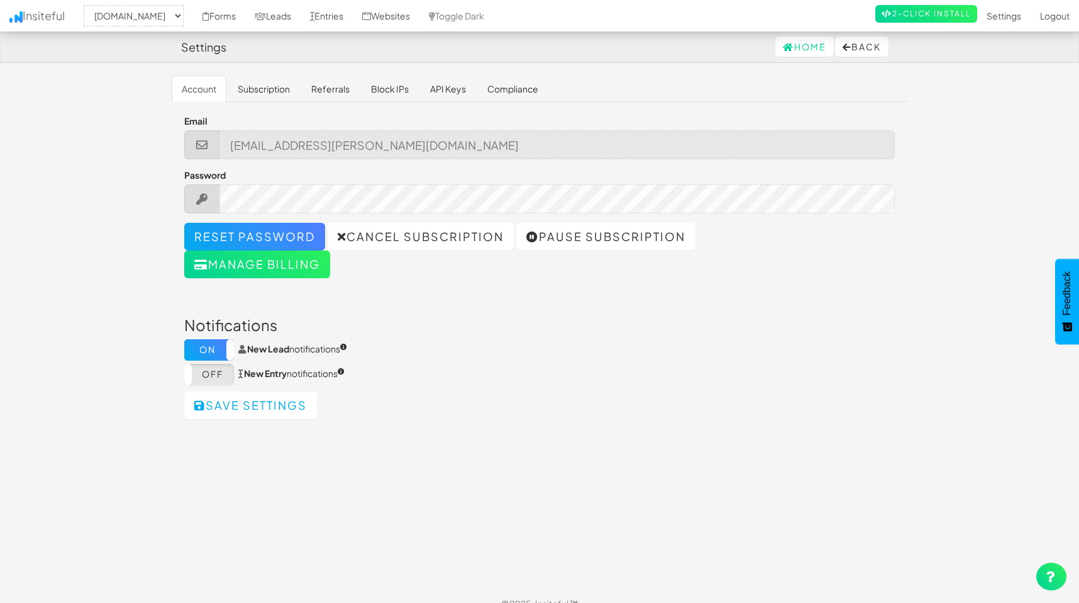
select select "2489"
click at [207, 196] on icon at bounding box center [202, 198] width 14 height 11
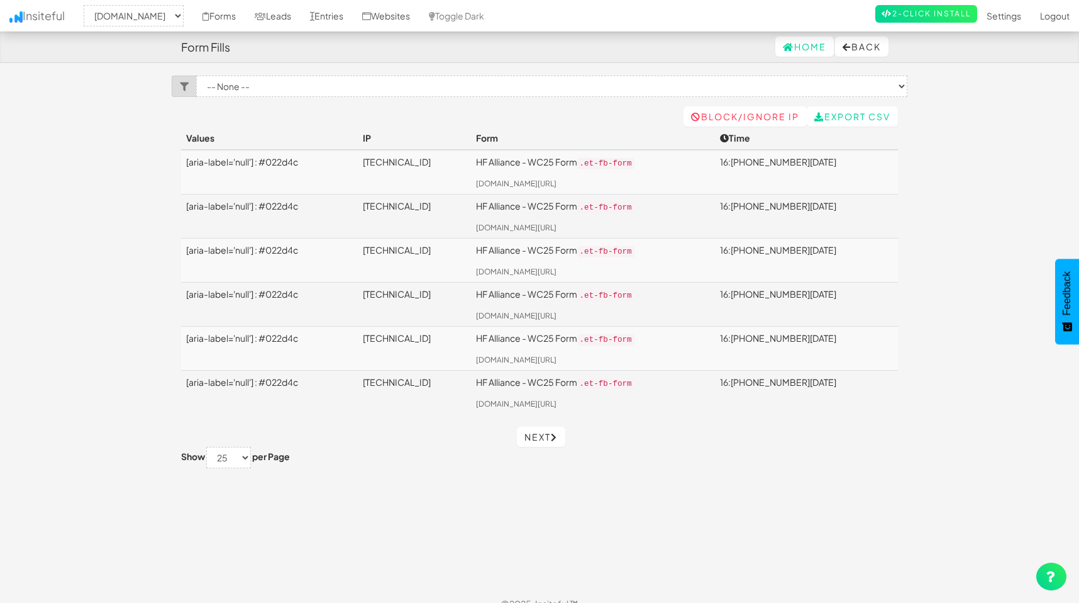
select select "2489"
click at [193, 3] on link "Forms" at bounding box center [219, 15] width 52 height 31
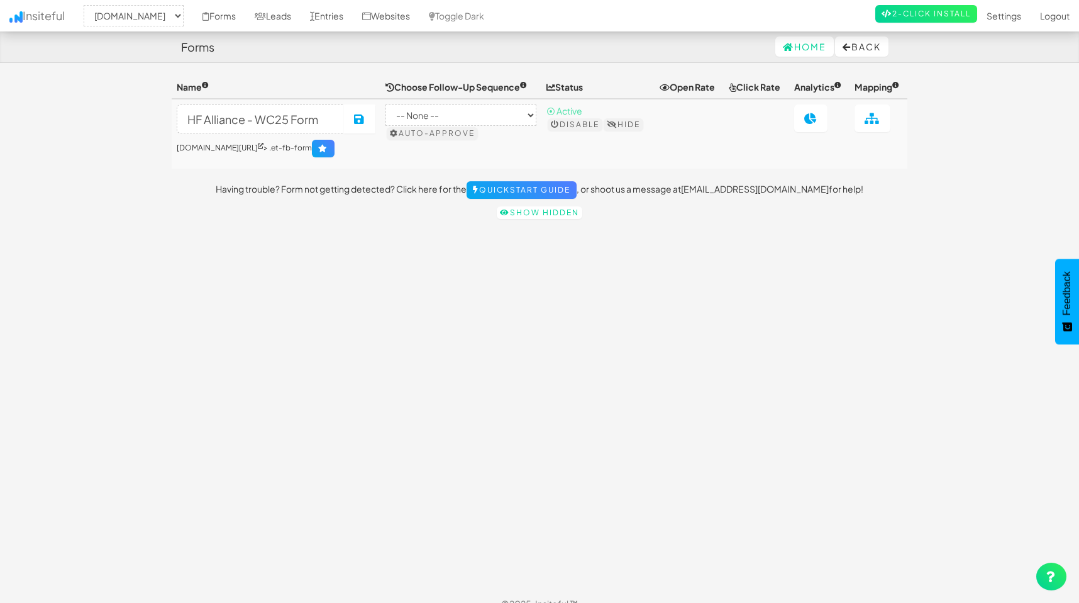
select select "2489"
click at [204, 14] on link "Forms" at bounding box center [219, 15] width 52 height 31
select select "2489"
click at [998, 13] on link "Settings" at bounding box center [1004, 15] width 53 height 31
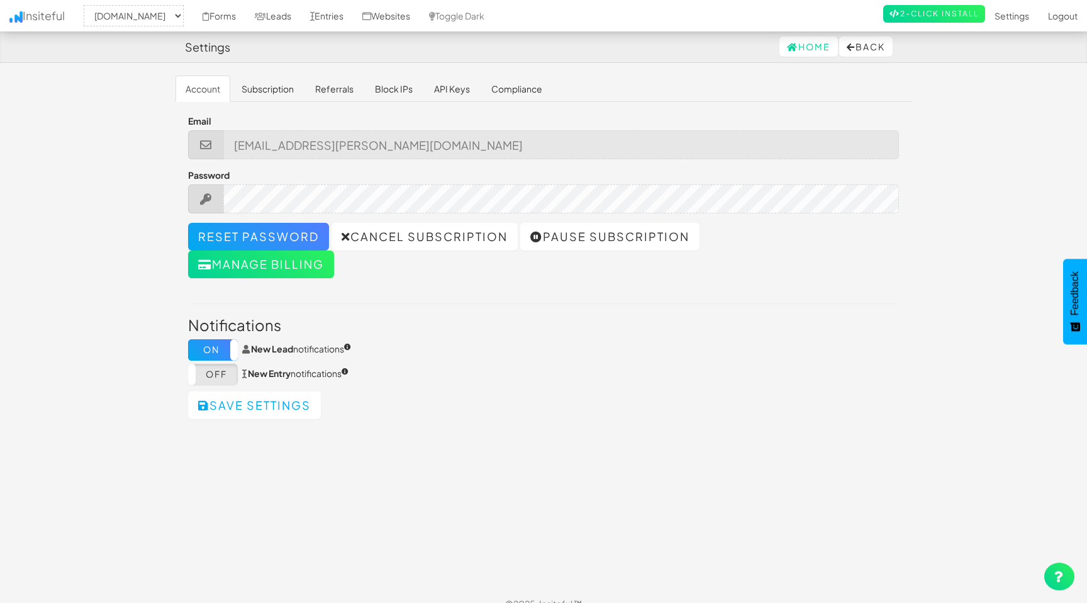
select select "2489"
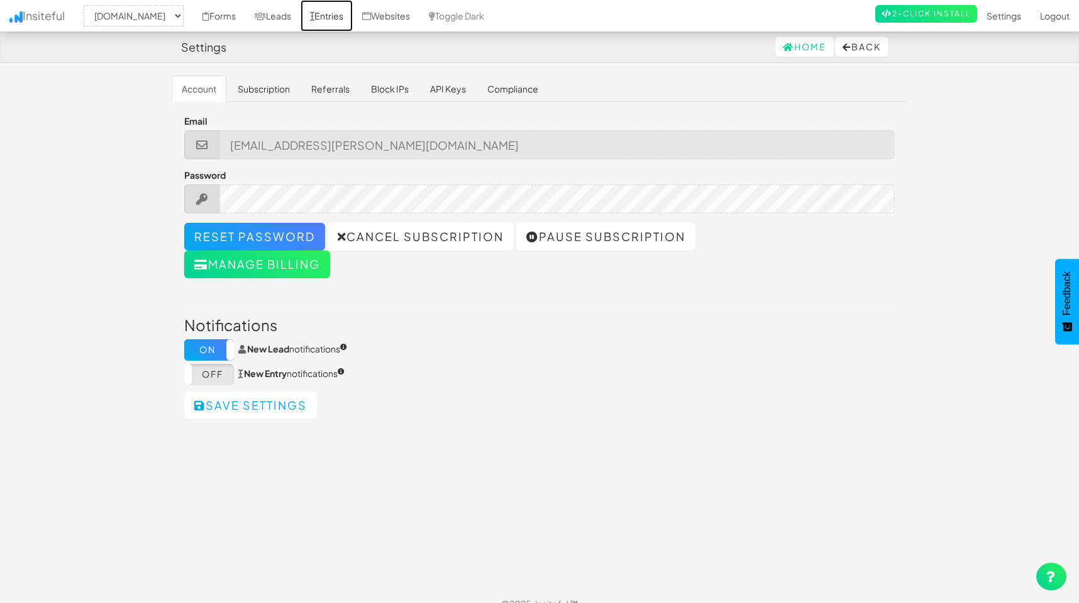
click at [320, 13] on link "Entries" at bounding box center [327, 15] width 52 height 31
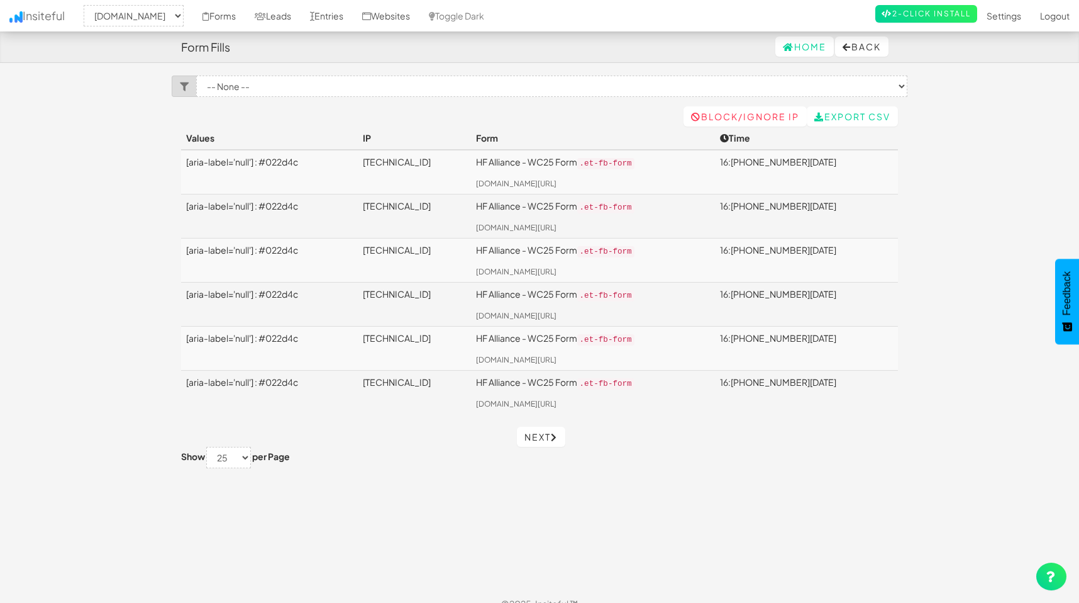
select select "2489"
click at [383, 14] on link "Websites" at bounding box center [386, 15] width 67 height 31
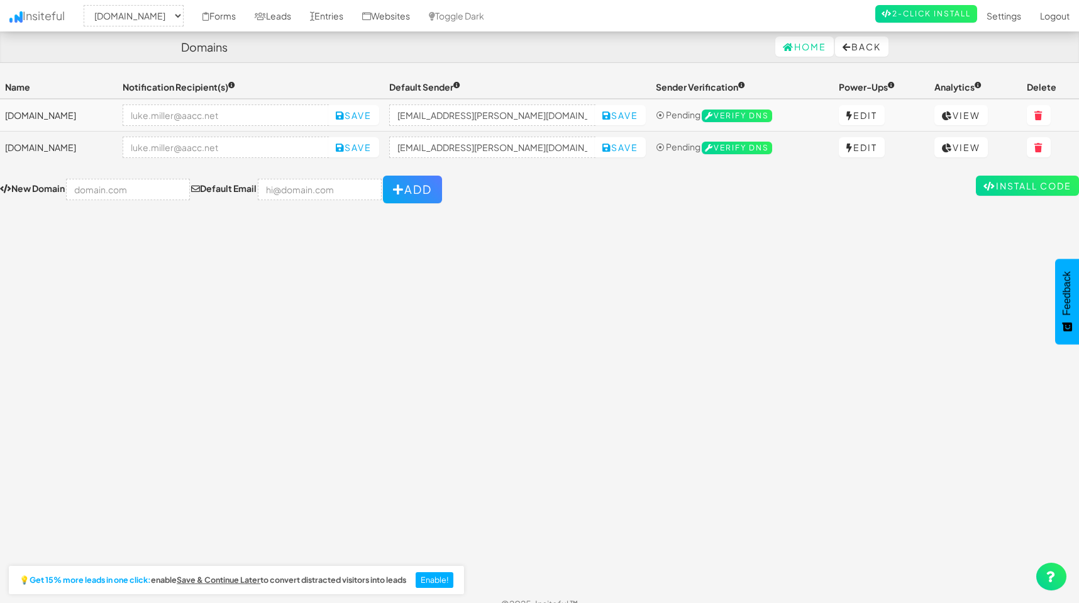
select select "2489"
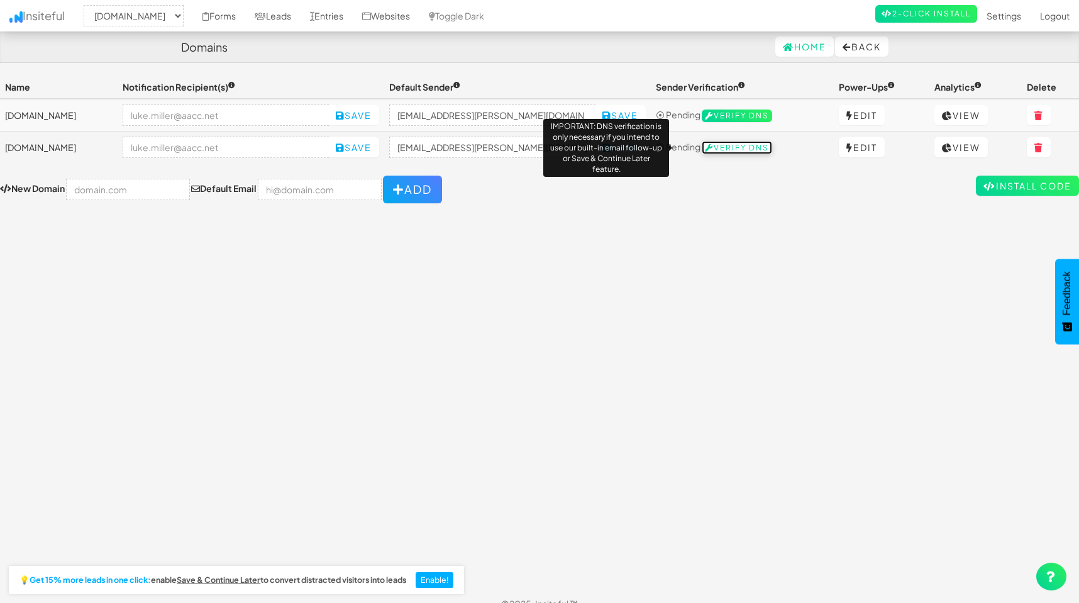
click at [733, 152] on span "Verify DNS" at bounding box center [737, 148] width 70 height 13
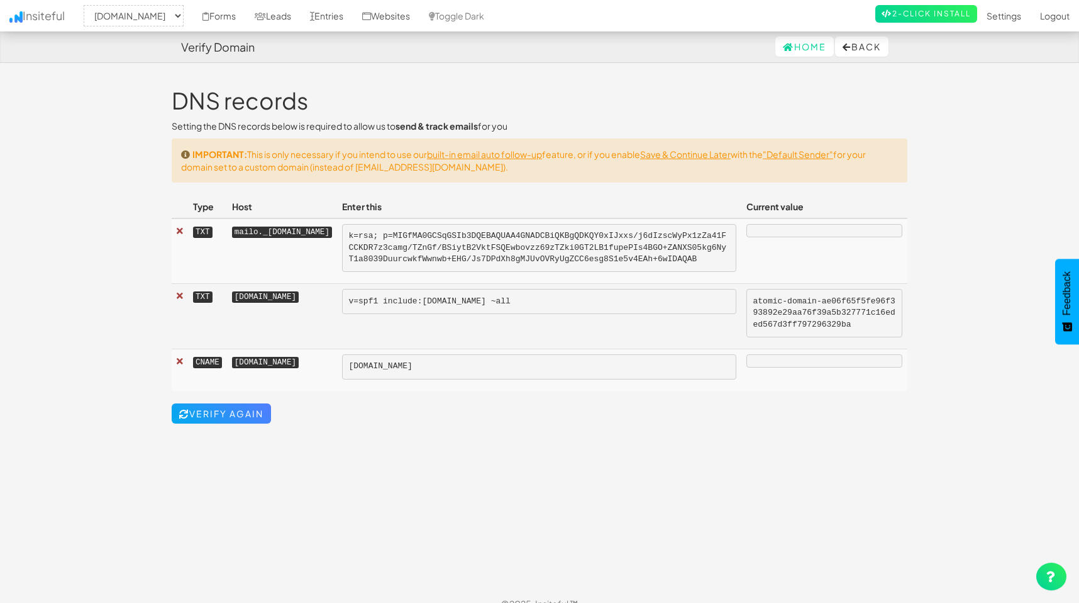
select select "2489"
click at [675, 150] on u "Save & Continue Later" at bounding box center [685, 153] width 91 height 11
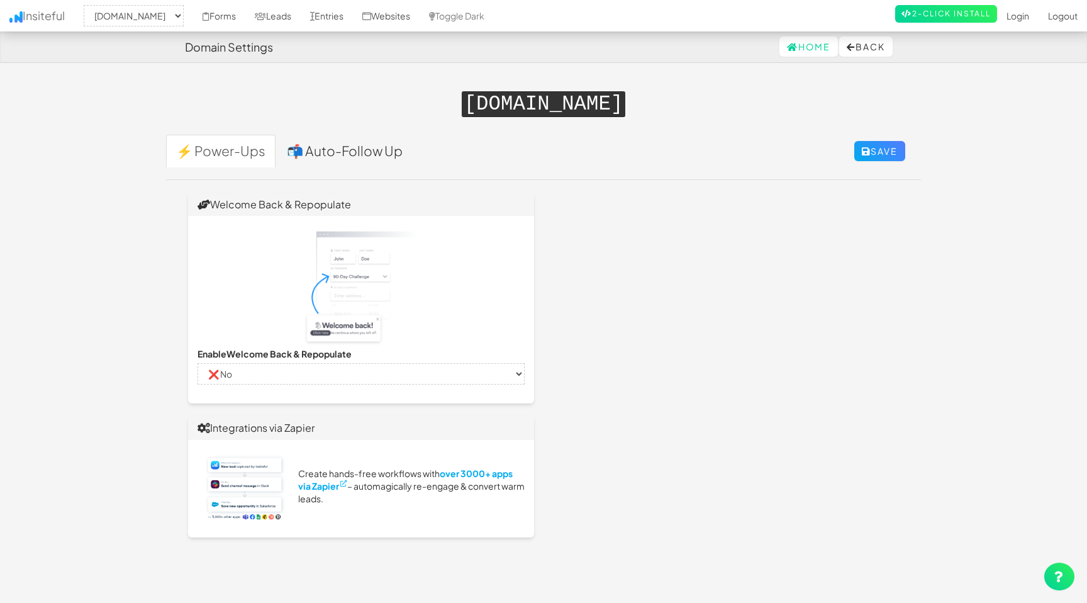
select select "2489"
select select "false"
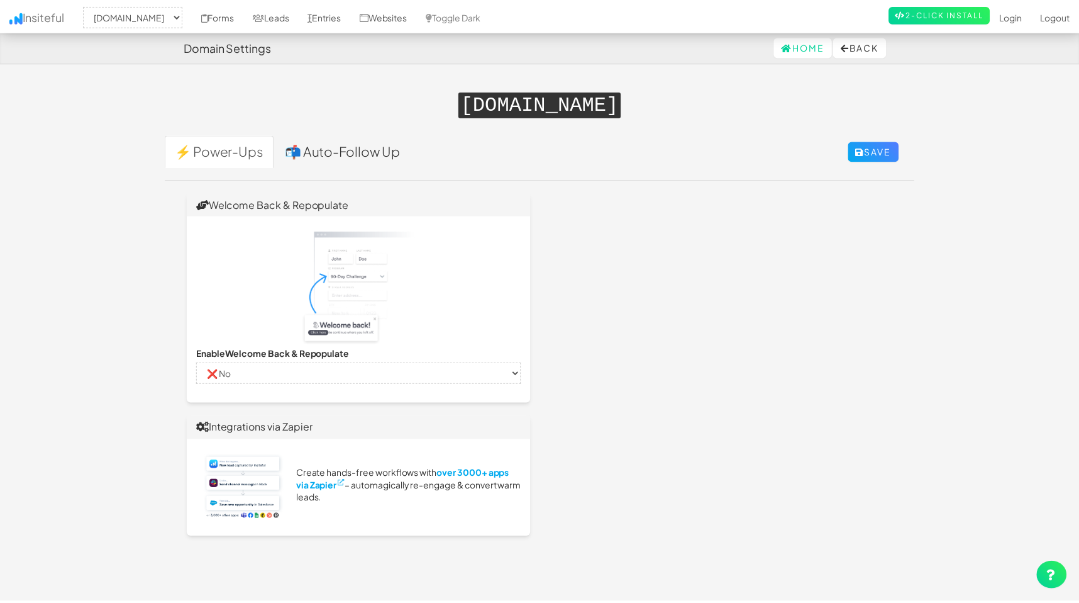
scroll to position [191, 0]
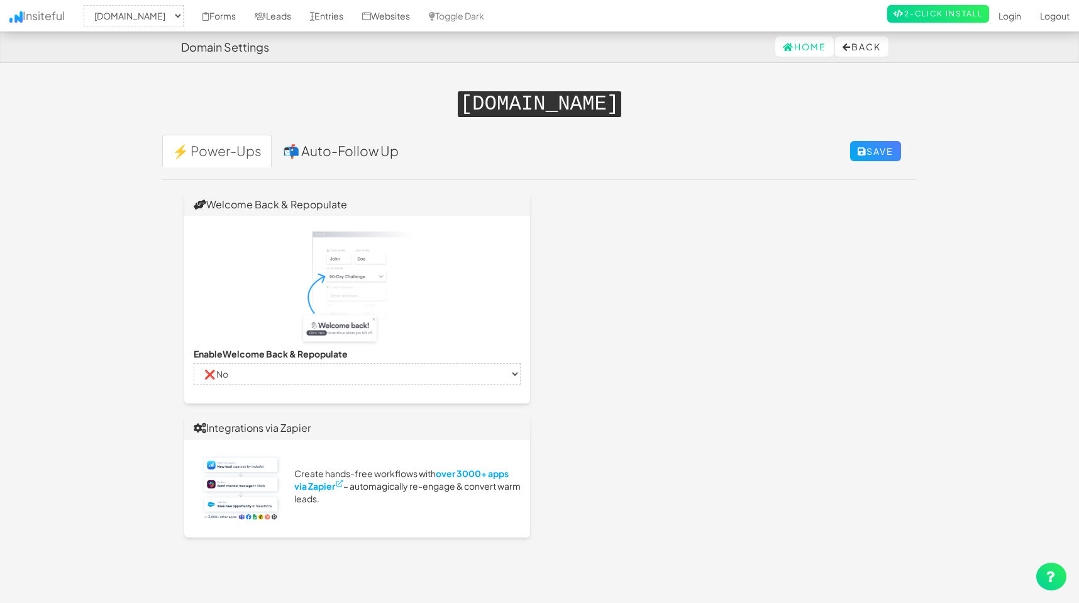
select select "false"
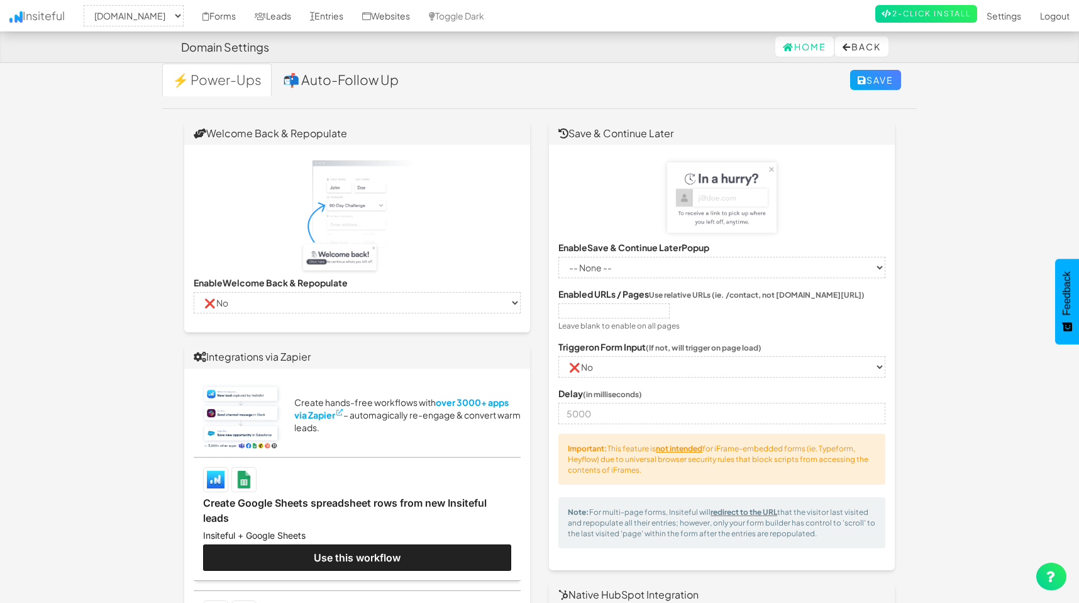
scroll to position [66, 0]
